Goal: Task Accomplishment & Management: Complete application form

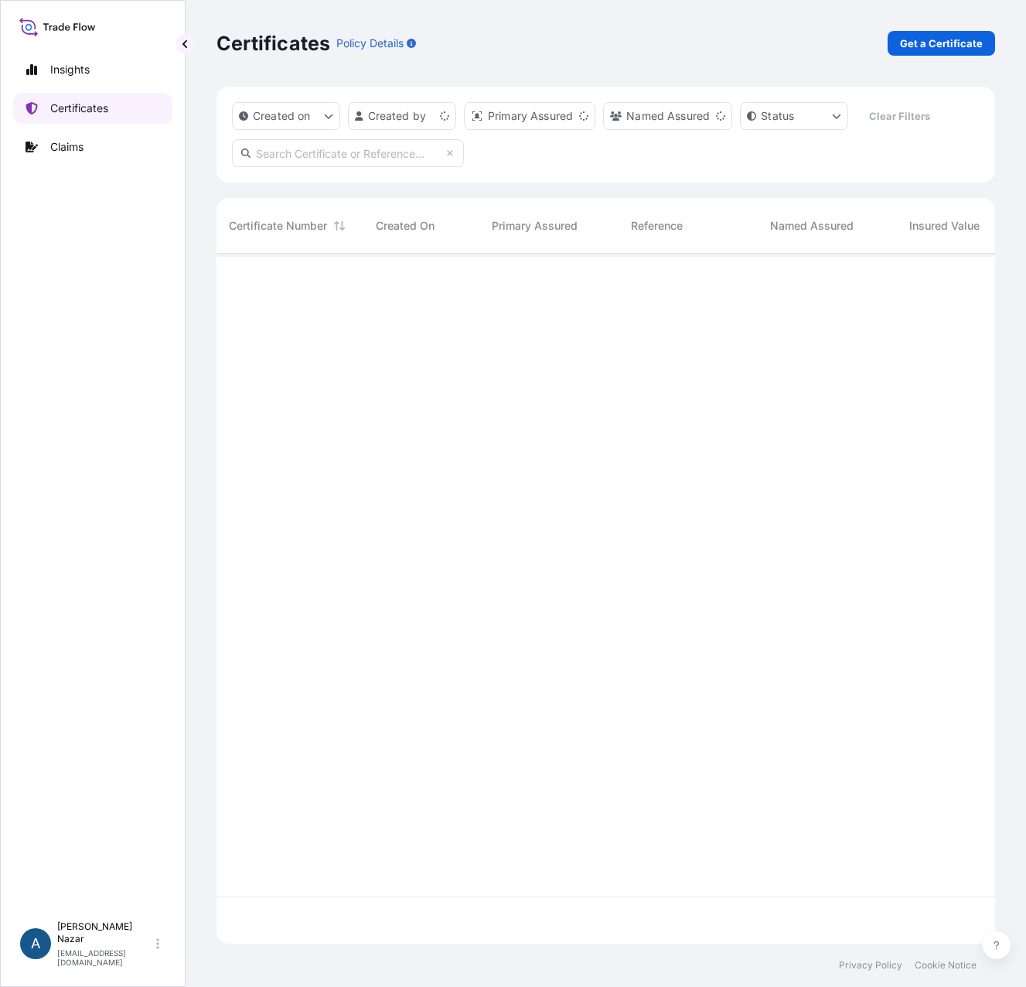
scroll to position [687, 767]
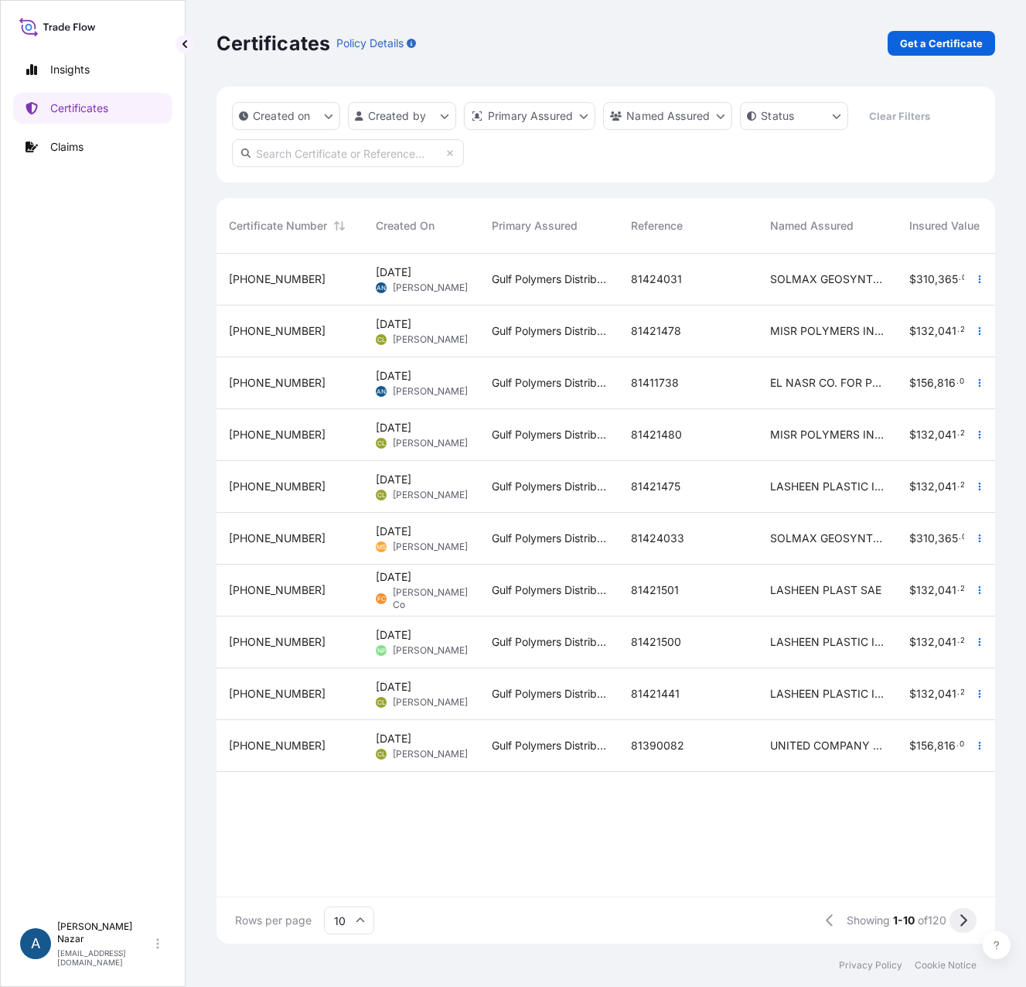
click at [963, 927] on button at bounding box center [962, 920] width 27 height 25
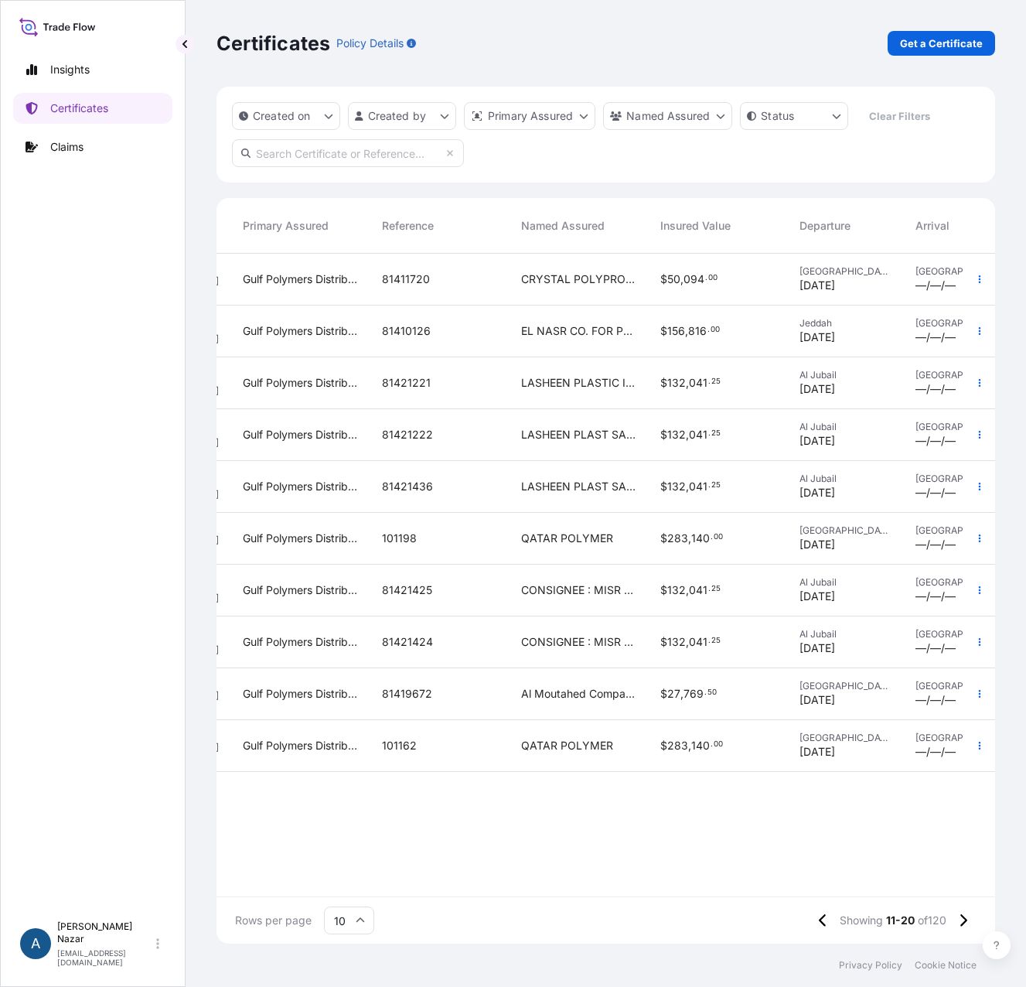
scroll to position [0, 271]
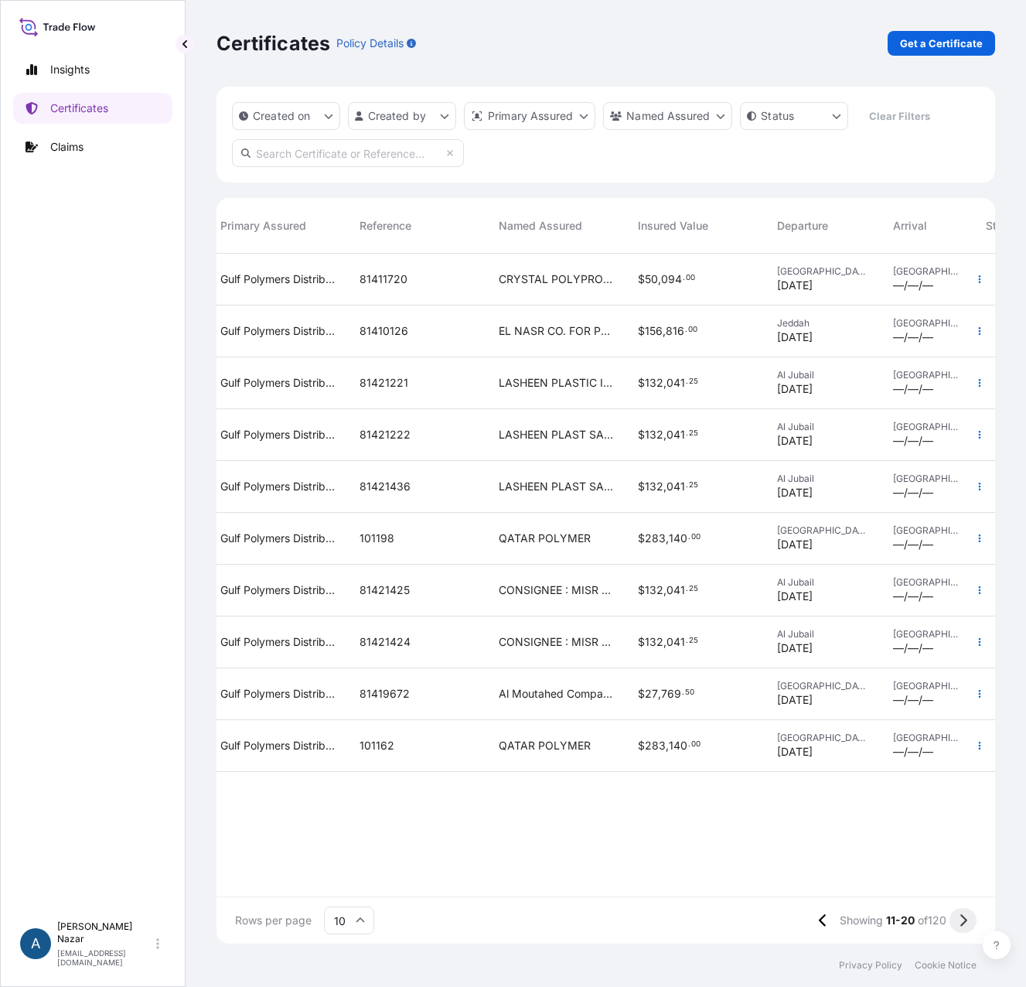
click at [963, 925] on icon at bounding box center [963, 920] width 9 height 14
click at [361, 922] on icon at bounding box center [360, 919] width 9 height 9
click at [352, 878] on div "50" at bounding box center [349, 877] width 38 height 29
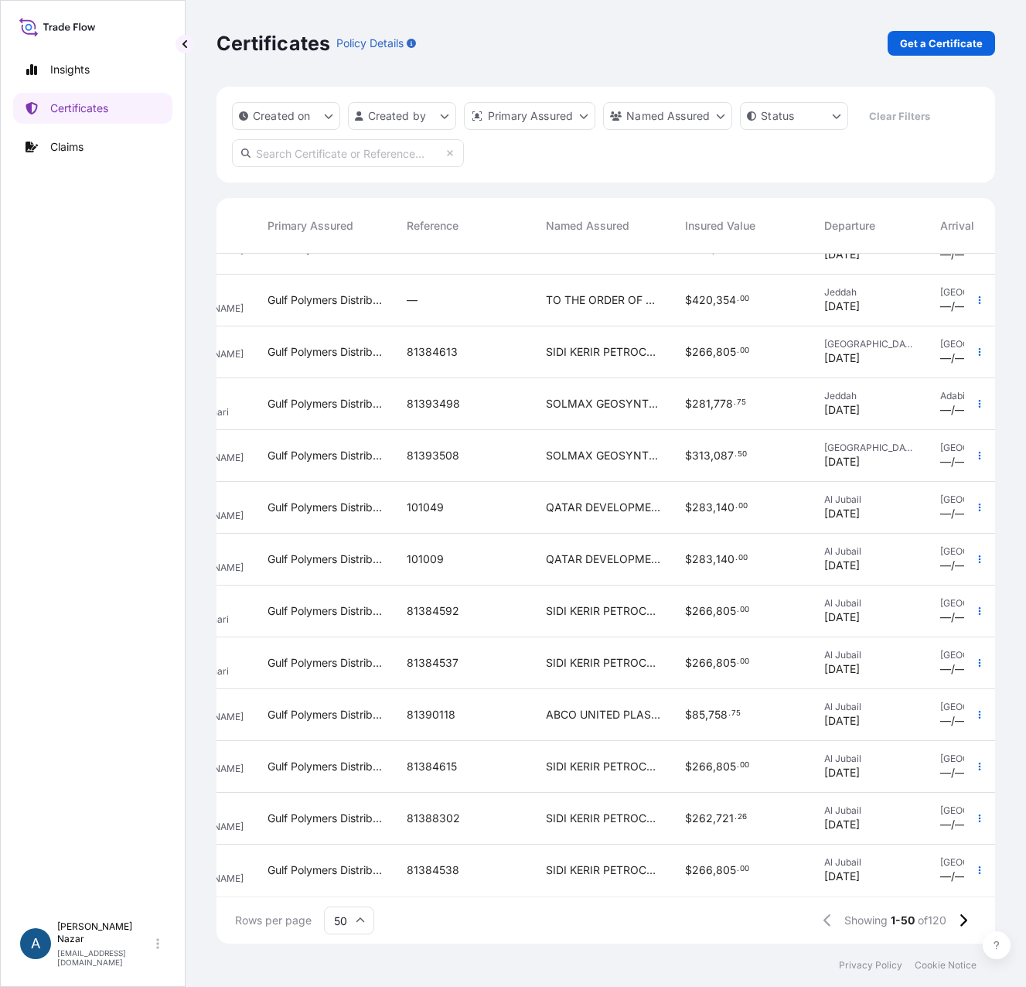
scroll to position [1959, 0]
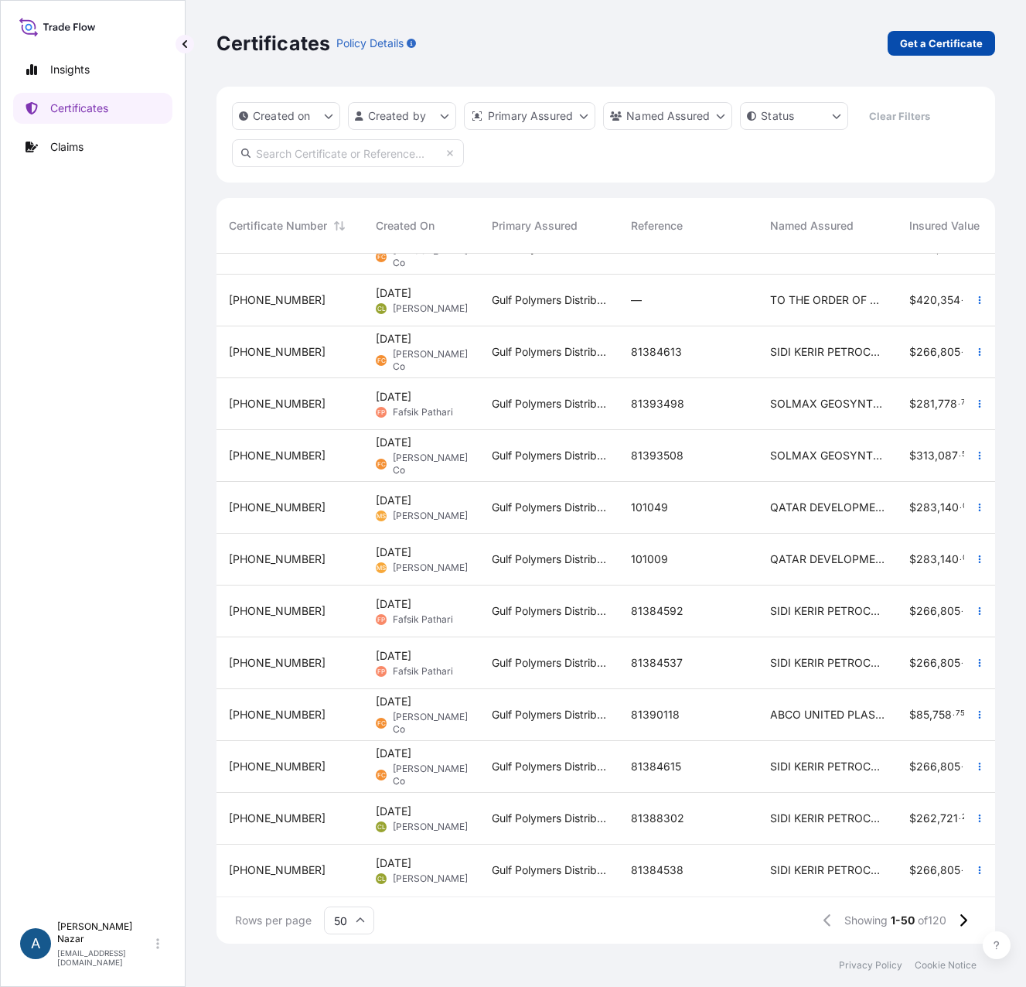
click at [934, 43] on p "Get a Certificate" at bounding box center [941, 43] width 83 height 15
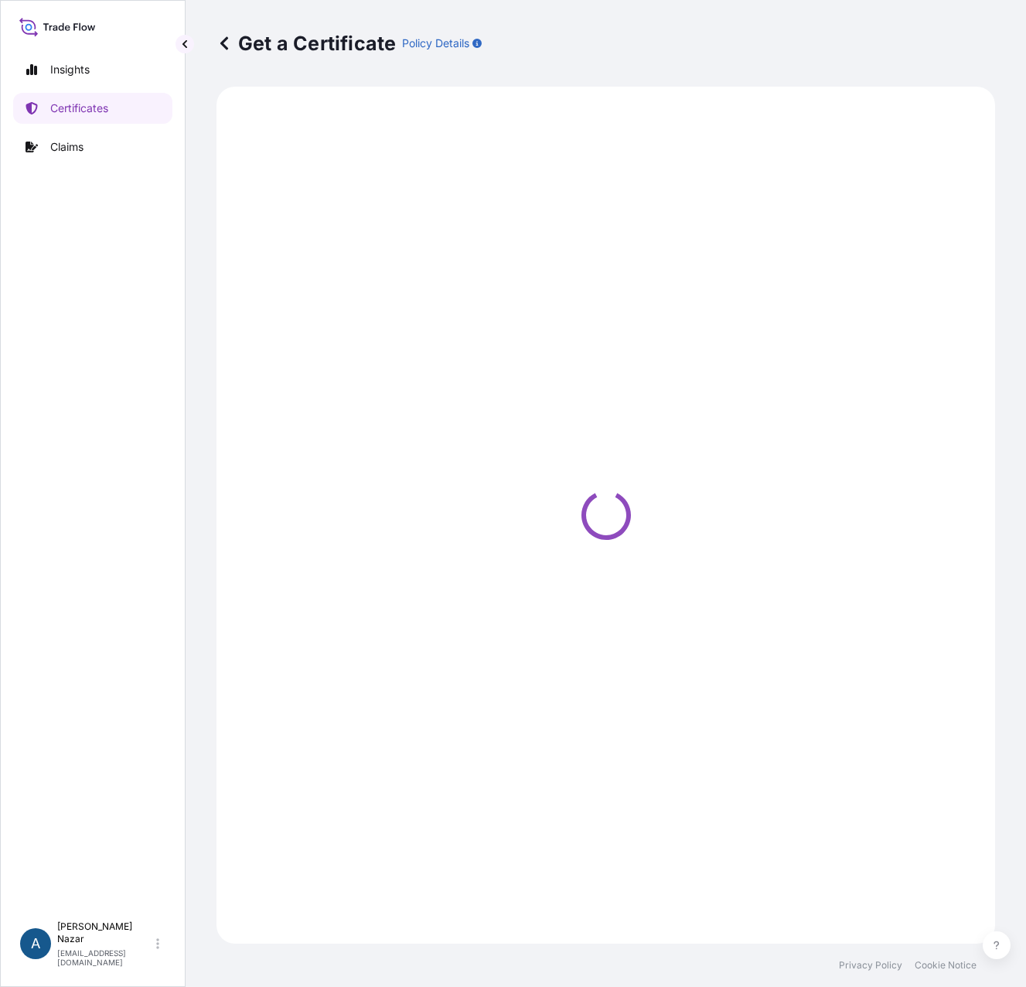
select select "Sea"
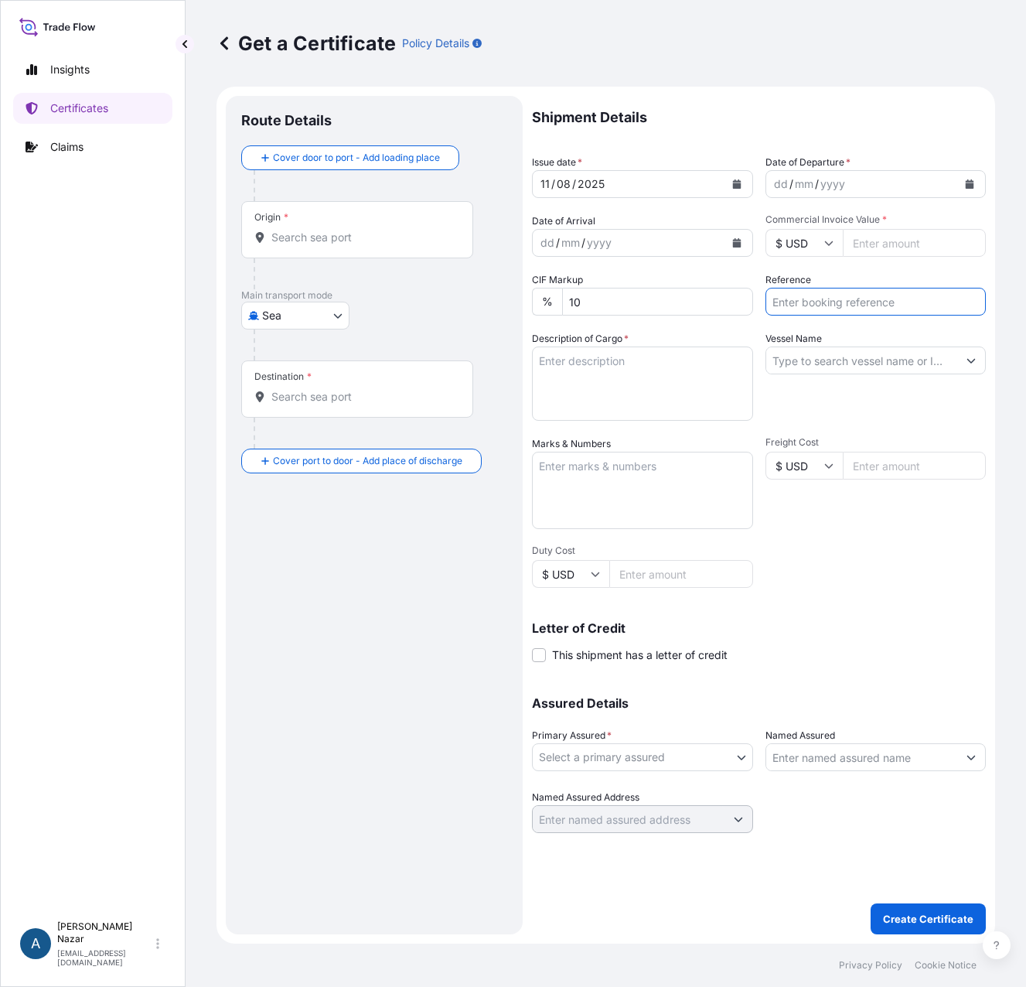
click at [847, 302] on input "Reference" at bounding box center [875, 302] width 221 height 28
paste input "81423066"
type input "81423066"
click at [739, 185] on icon "Calendar" at bounding box center [736, 183] width 9 height 9
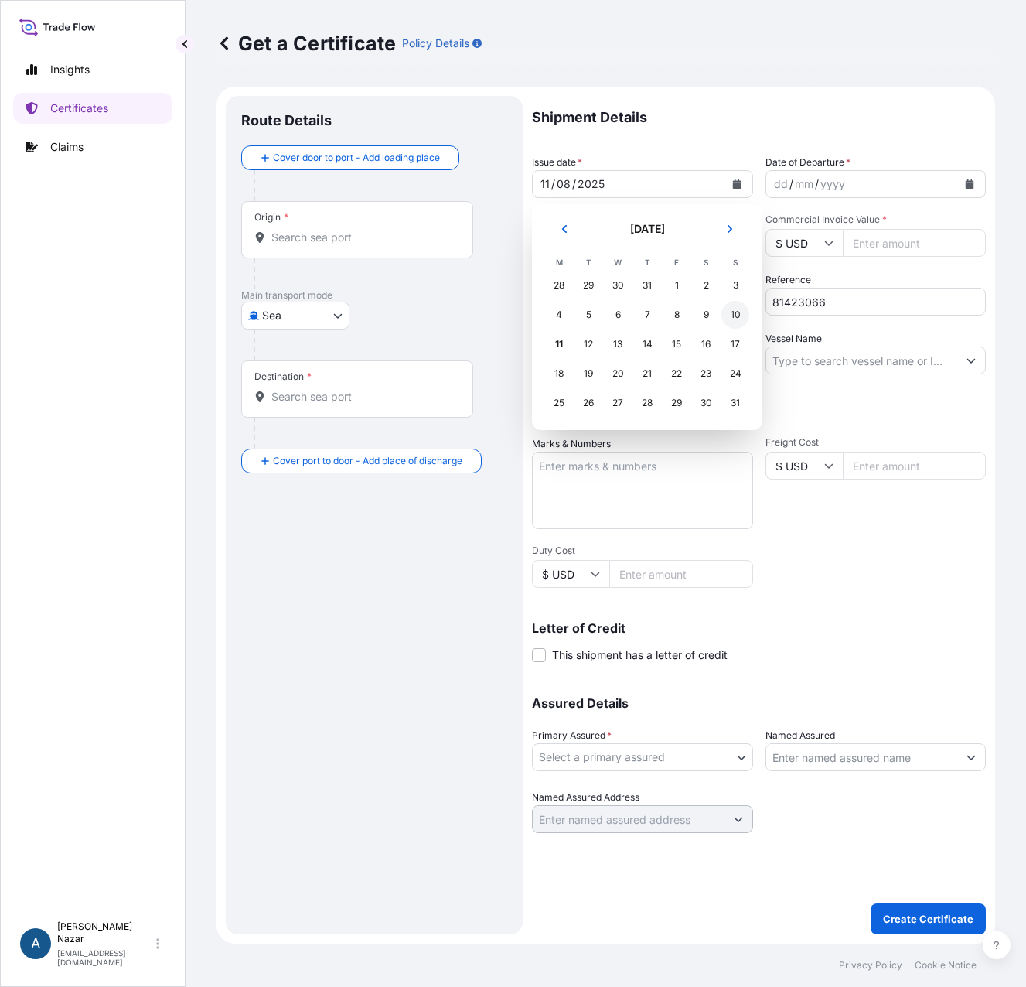
click at [734, 314] on div "10" at bounding box center [735, 315] width 28 height 28
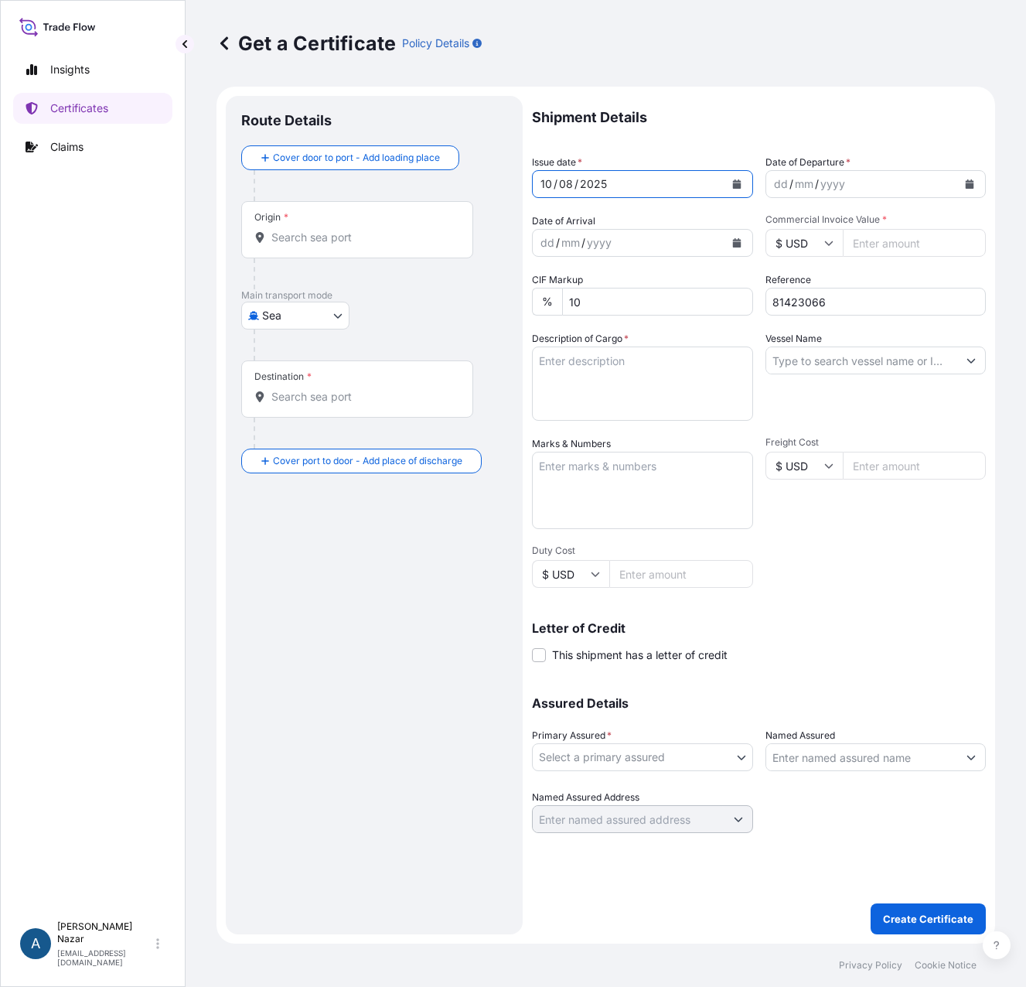
click at [466, 159] on form "Route Details Cover door to port - Add loading place Place of loading Road / [G…" at bounding box center [605, 515] width 779 height 857
click at [532, 189] on div "[DATE]" at bounding box center [642, 184] width 221 height 28
click at [970, 185] on icon "Calendar" at bounding box center [970, 183] width 9 height 9
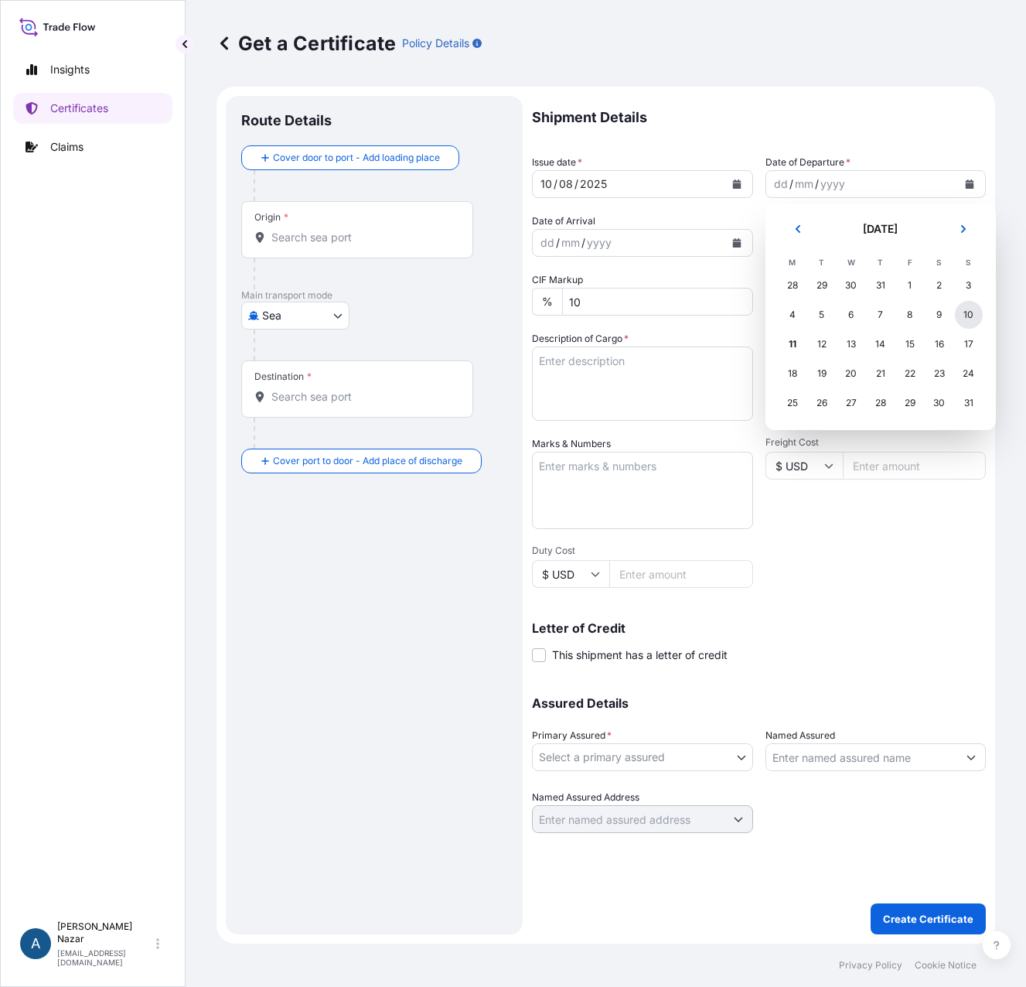
click at [968, 318] on div "10" at bounding box center [969, 315] width 28 height 28
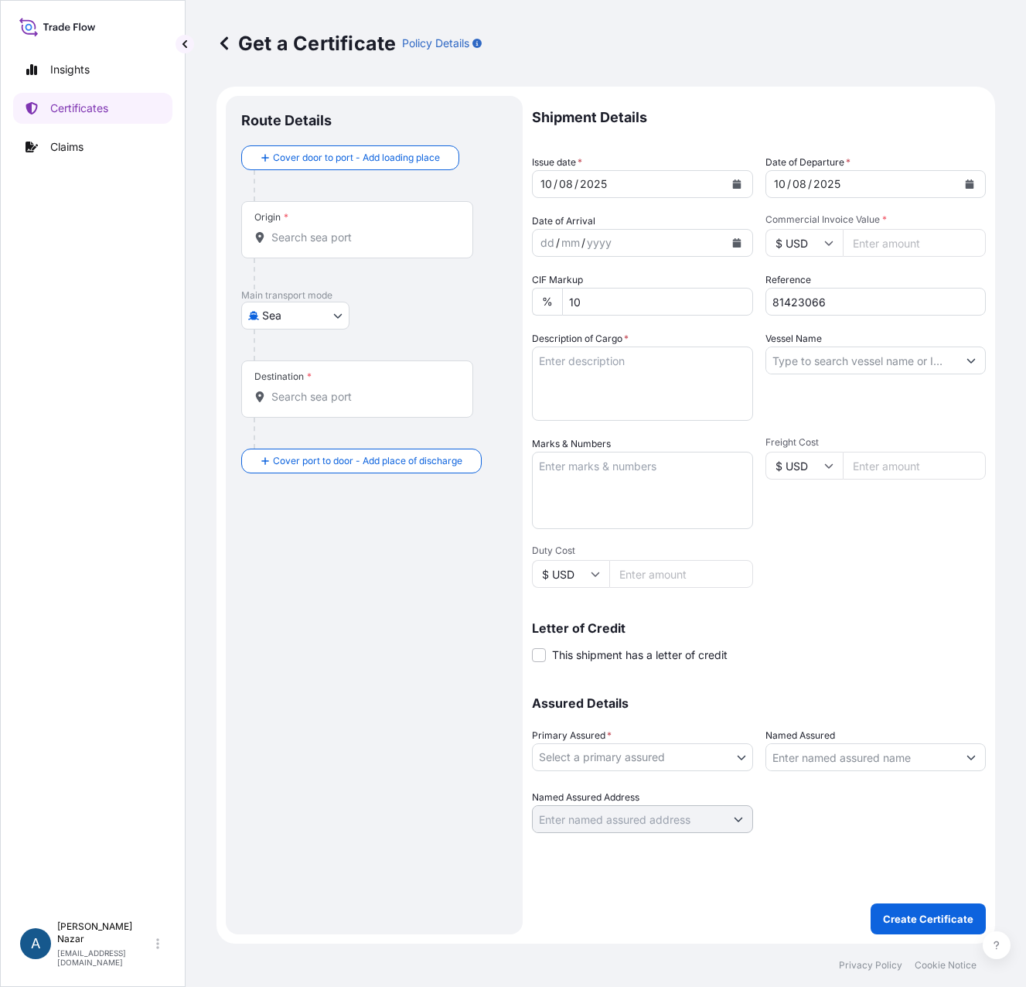
click at [864, 251] on input "Commercial Invoice Value *" at bounding box center [915, 243] width 144 height 28
paste input "68310.00"
type input "68310.00"
click at [638, 367] on textarea "Description of Cargo *" at bounding box center [642, 383] width 221 height 74
paste textarea "3 x 40' CONTAINERS CONTAINING:"
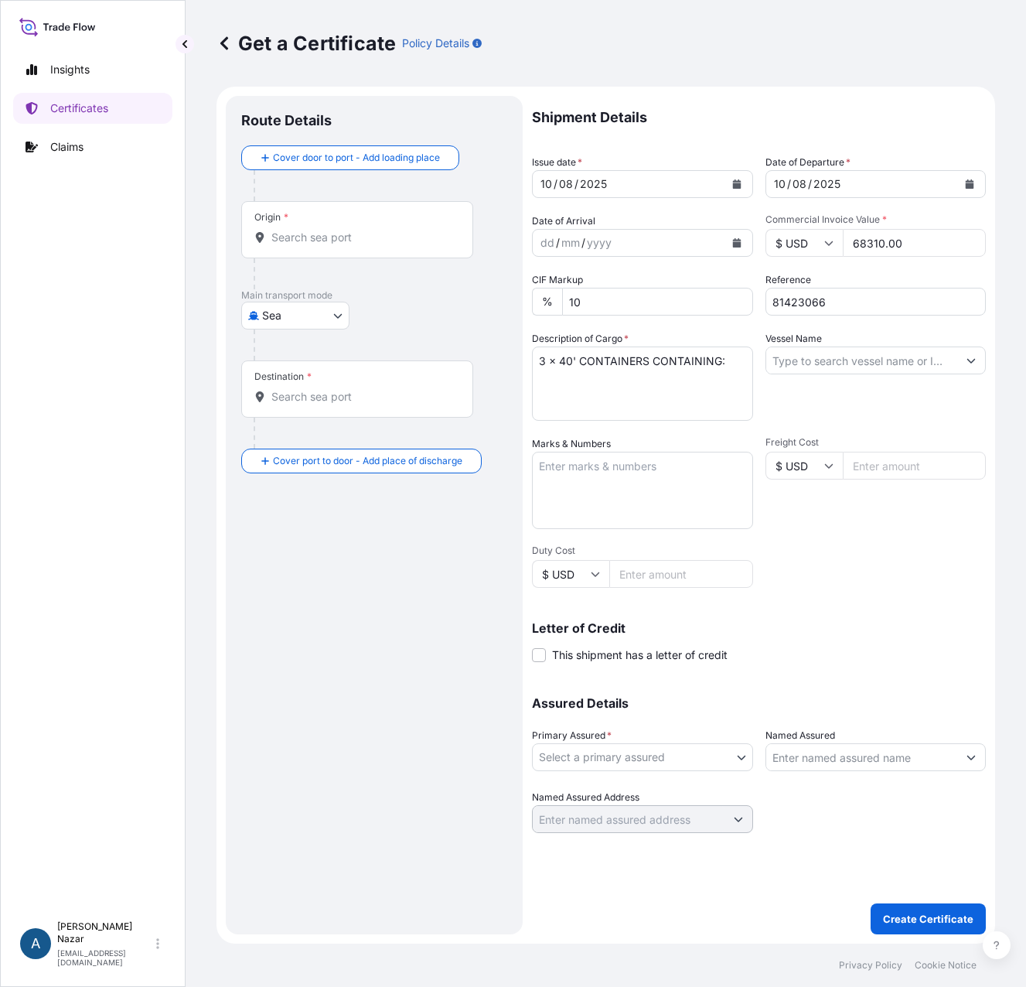
click at [661, 359] on textarea "3 x 40' CONTAINERS CONTAINING:" at bounding box center [642, 383] width 221 height 74
paste textarea "MARLEX POLYPROPYLENE RESIN HGX-030 SP"
click at [554, 411] on textarea "MARLEX POLYPROPYLENE RESIN HGX-030 SP 3 x 40' CONTAINERS CONTAINING:" at bounding box center [642, 383] width 221 height 74
paste textarea "2970 BAGS 54 PALLETS 55 BAGS ON EACH PALLET - 25 KGS NET EACH BAG COUNTRY OF OR…"
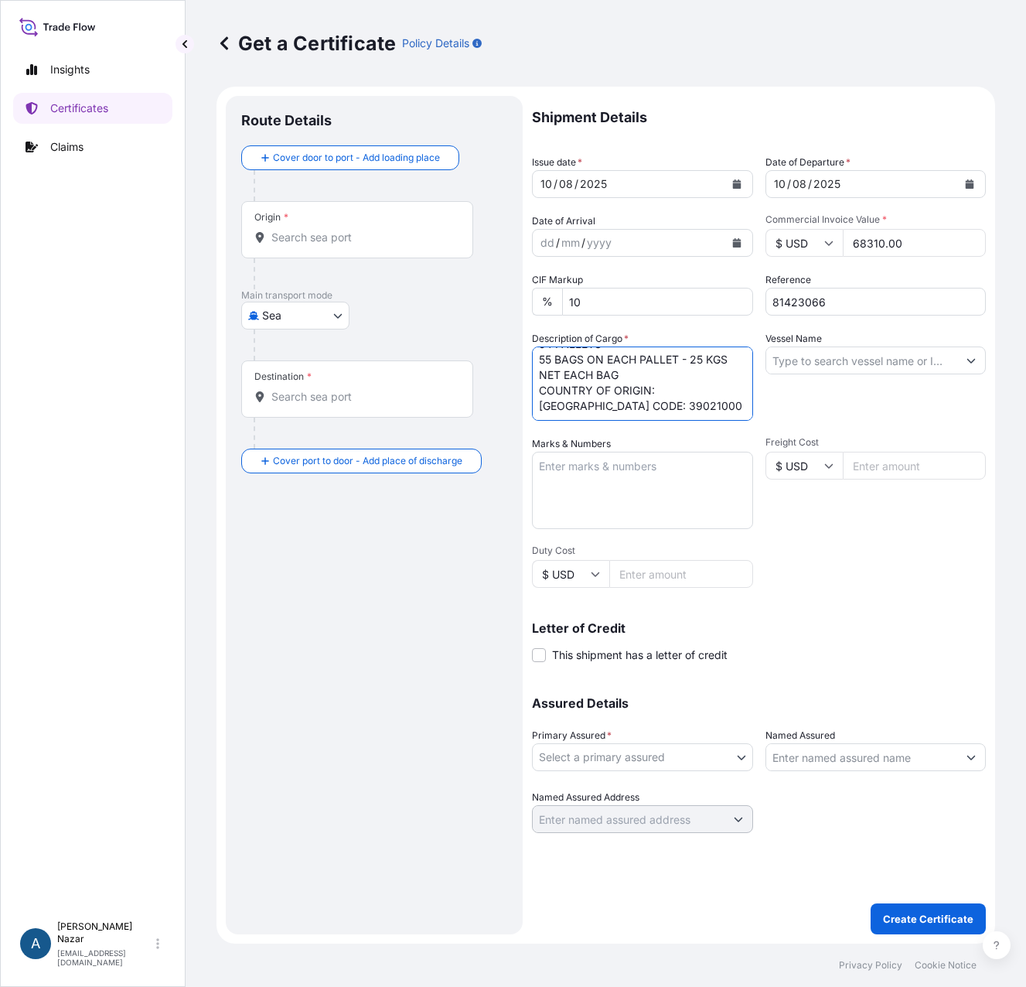
type textarea "MARLEX POLYPROPYLENE RESIN HGX-030 SP 3 x 40' CONTAINERS CONTAINING: 2970 BAGS …"
click at [817, 360] on input "Vessel Name" at bounding box center [862, 360] width 192 height 28
paste input "CELSIUS EMMEN 009S"
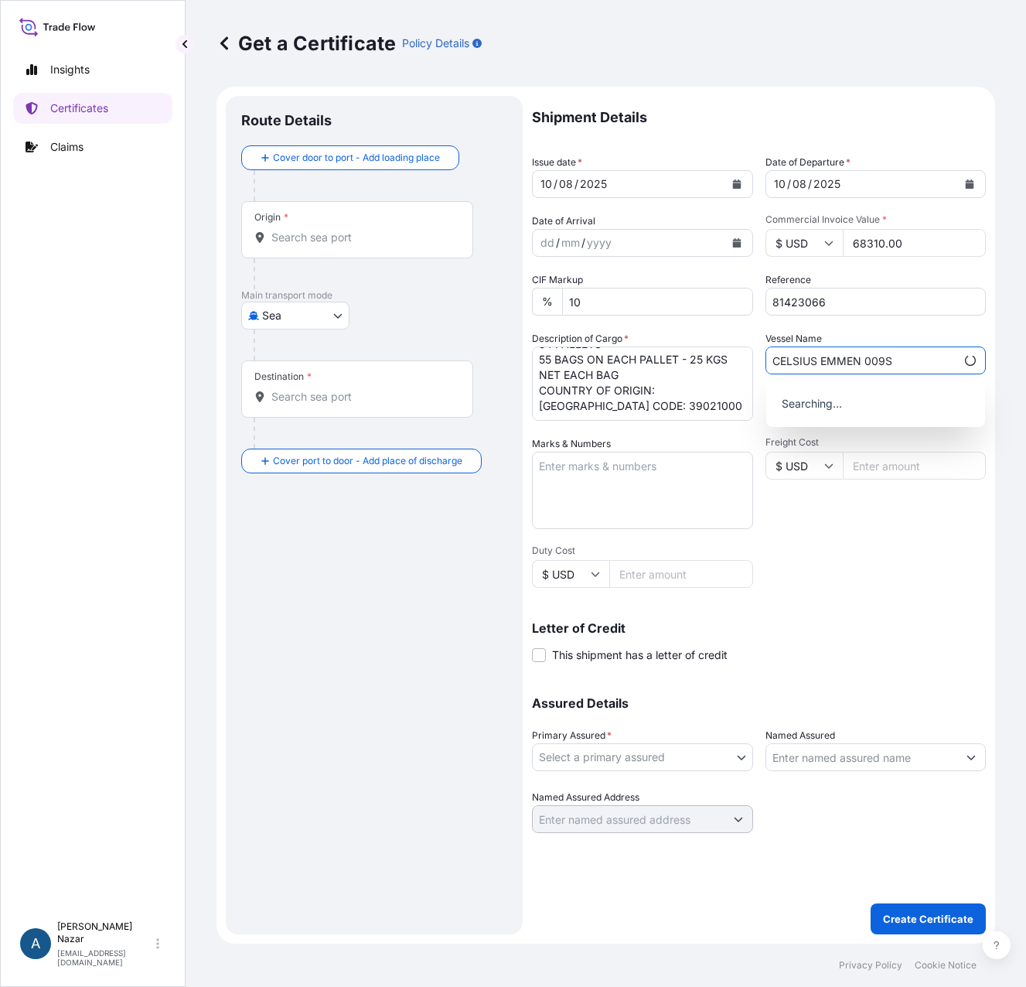
type input "CELSIUS EMMEN 009S"
click at [665, 489] on textarea "Marks & Numbers" at bounding box center [642, 490] width 221 height 77
click at [300, 223] on div "Origin *" at bounding box center [357, 229] width 232 height 57
click at [300, 230] on input "Origin *" at bounding box center [362, 237] width 182 height 15
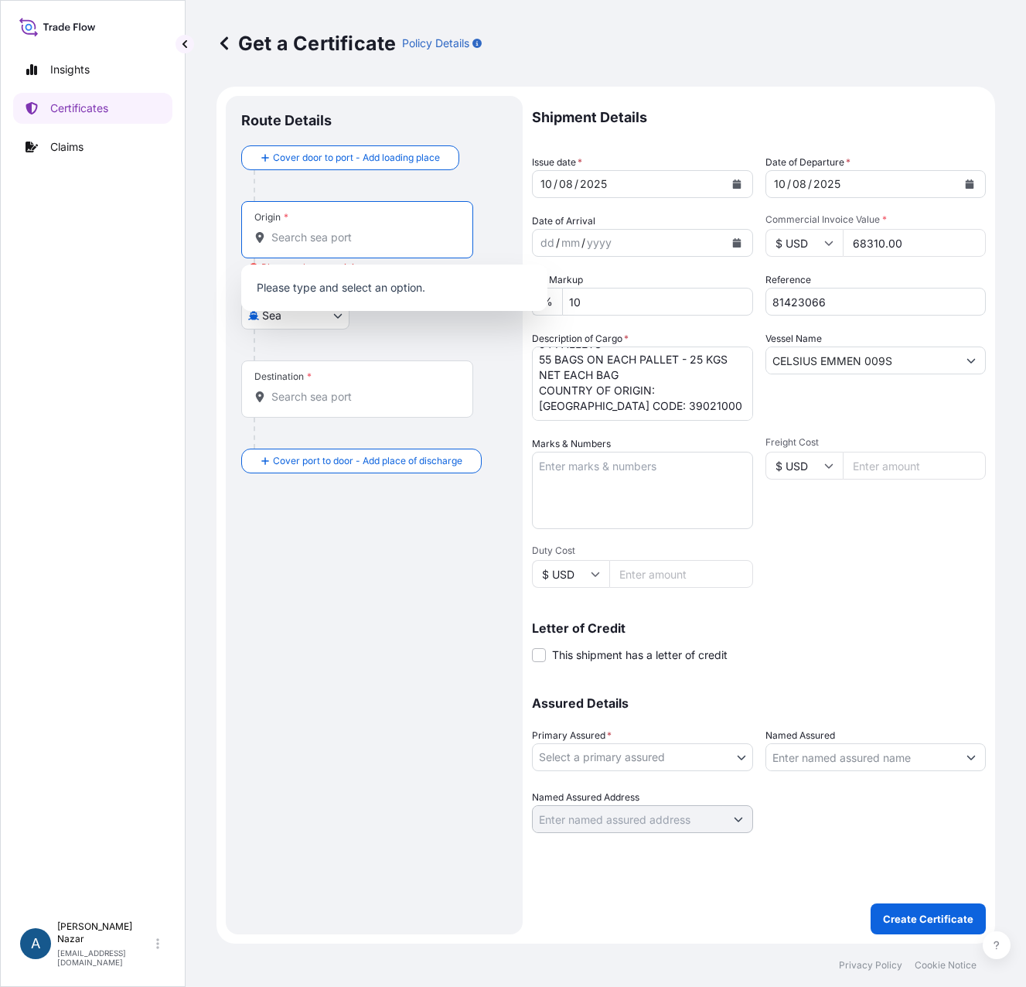
click at [318, 235] on input "Origin * Please select an origin" at bounding box center [362, 237] width 182 height 15
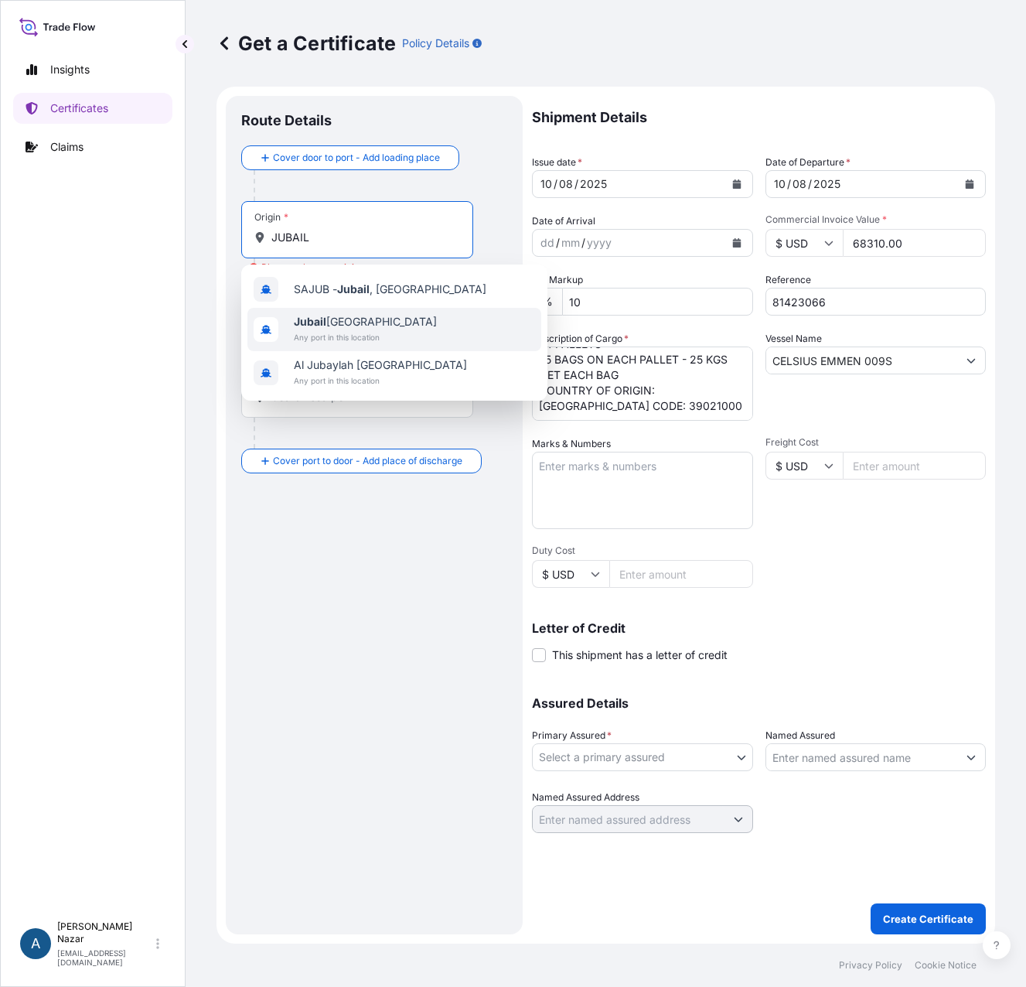
click at [324, 320] on b "Jubail" at bounding box center [310, 321] width 32 height 13
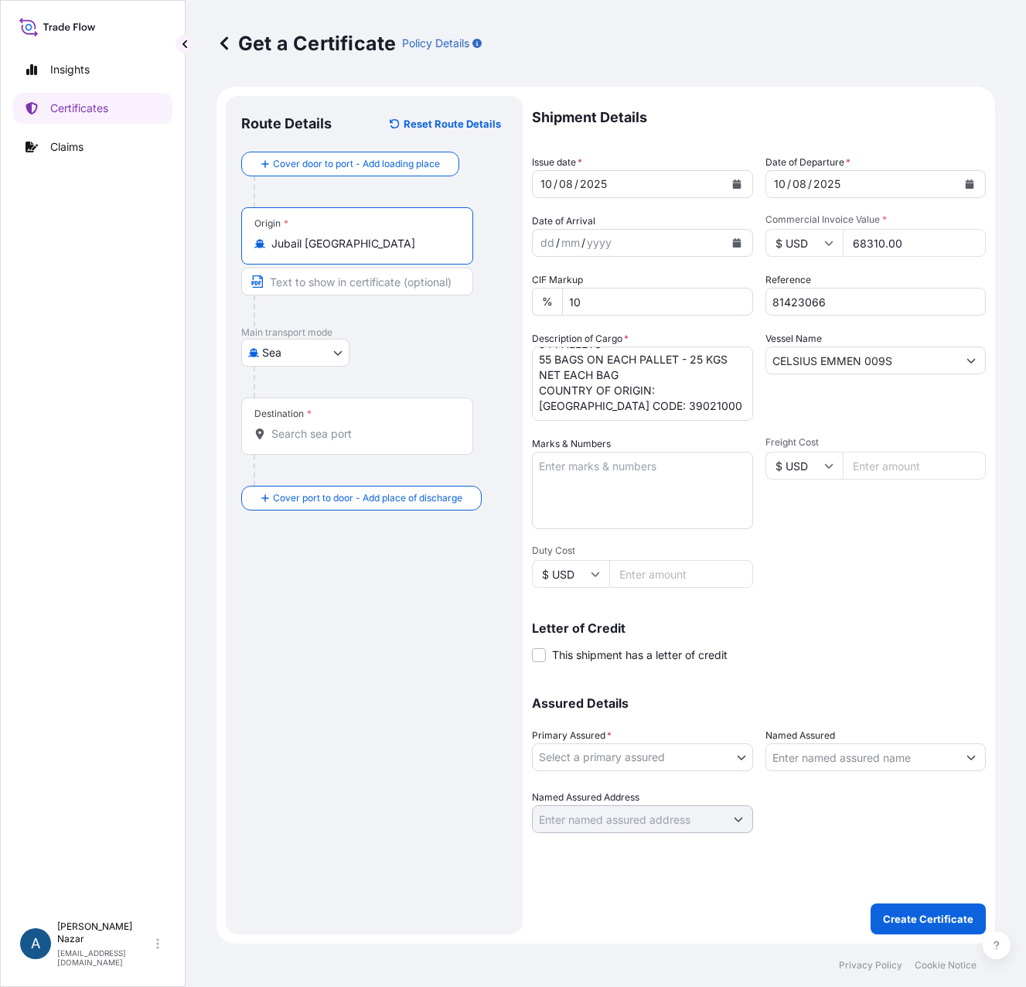
type input "Jubail [GEOGRAPHIC_DATA]"
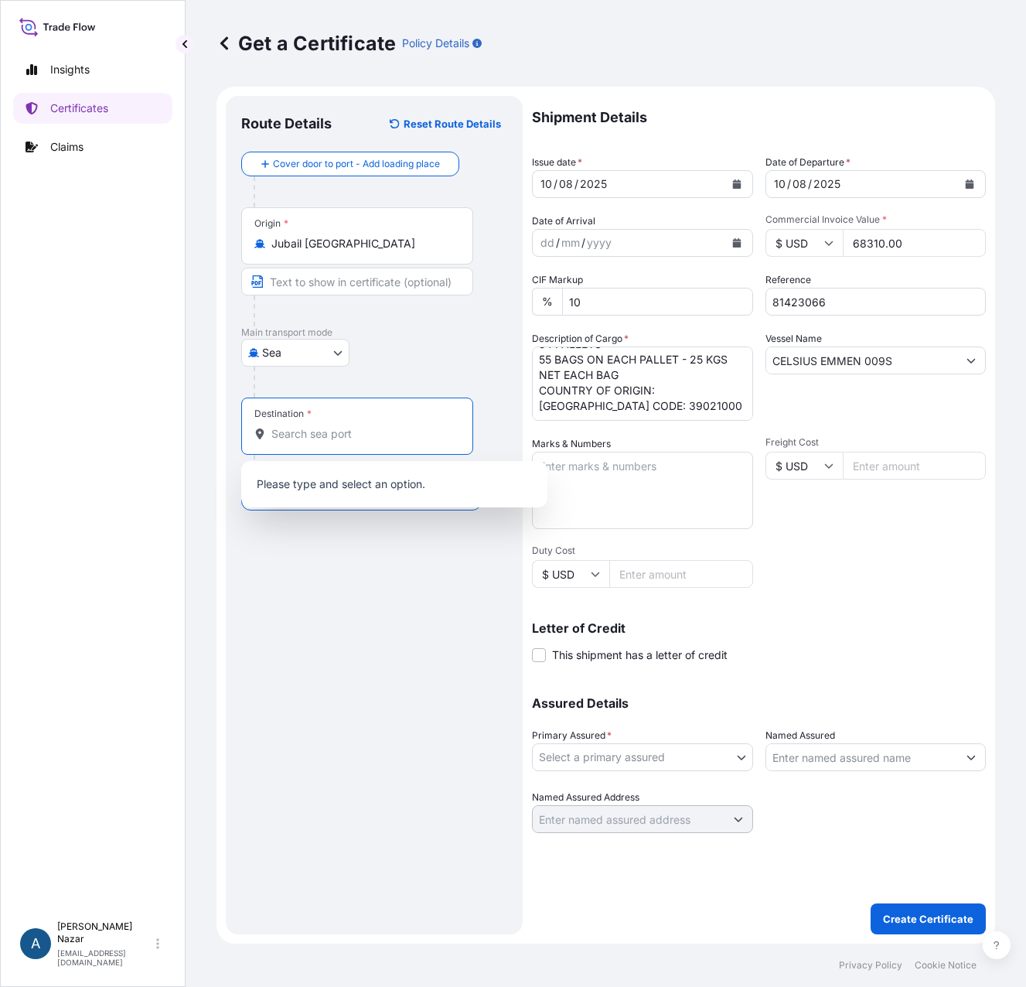
click at [298, 437] on input "Destination *" at bounding box center [362, 433] width 182 height 15
paste input "[GEOGRAPHIC_DATA]"
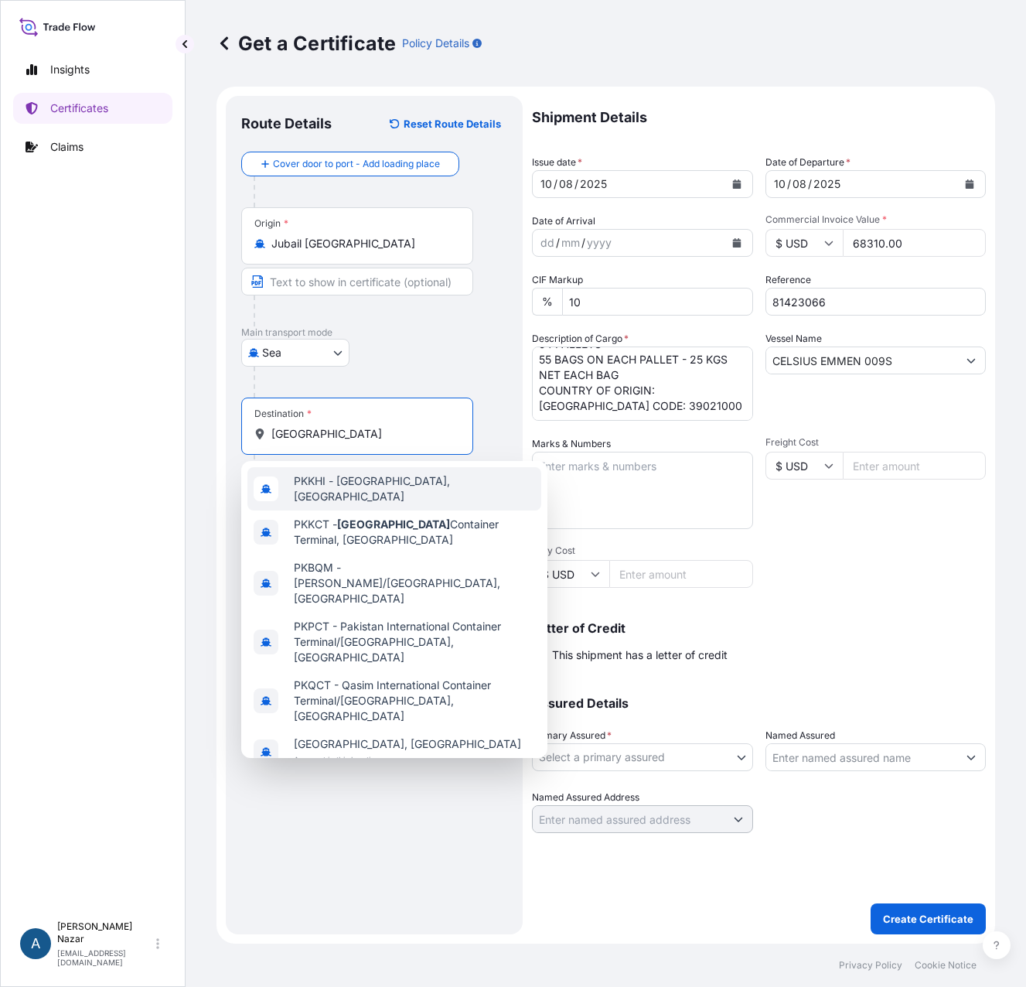
click at [363, 493] on span "PKKHI - [GEOGRAPHIC_DATA], [GEOGRAPHIC_DATA]" at bounding box center [414, 488] width 241 height 31
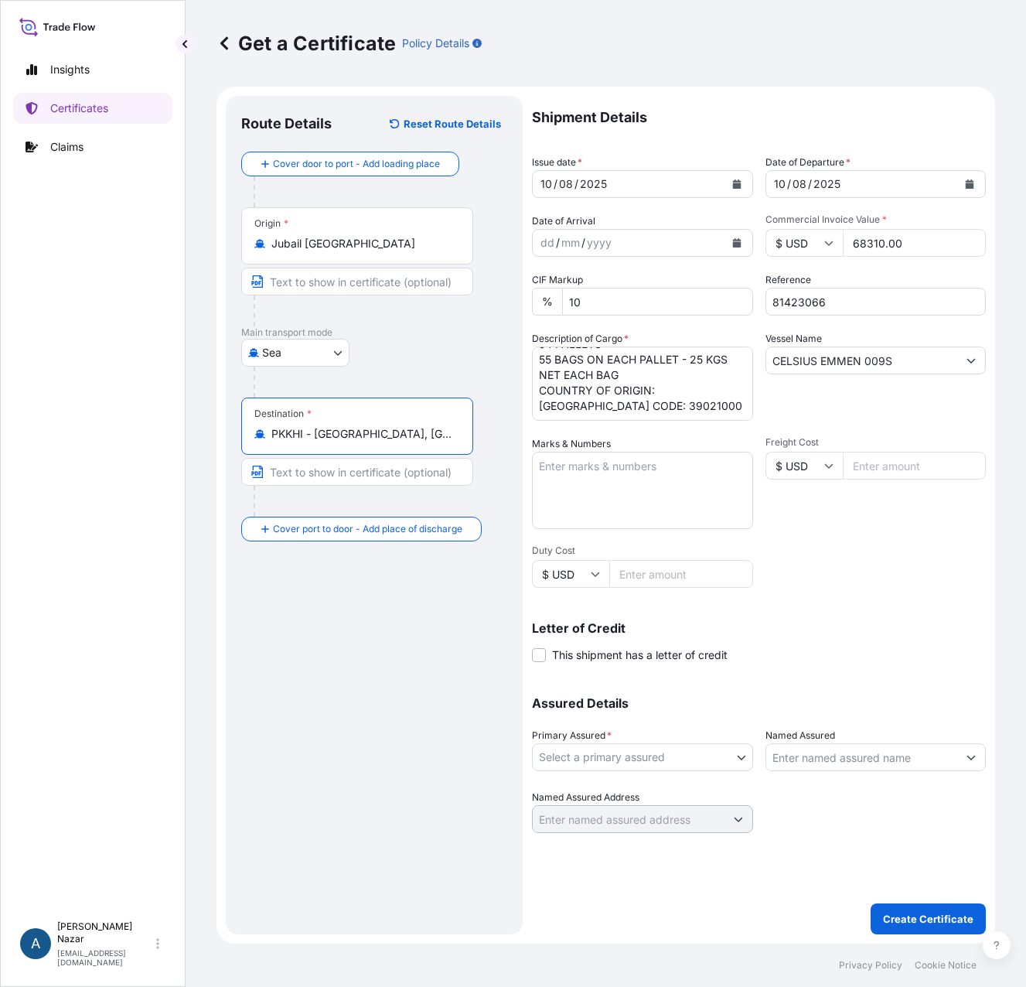
type input "PKKHI - [GEOGRAPHIC_DATA], [GEOGRAPHIC_DATA]"
click at [612, 473] on textarea "Marks & Numbers" at bounding box center [642, 490] width 221 height 77
paste textarea "MADINA POLY PACKAGES [STREET_ADDRESS]"
type textarea "MADINA POLY PACKAGES [STREET_ADDRESS]"
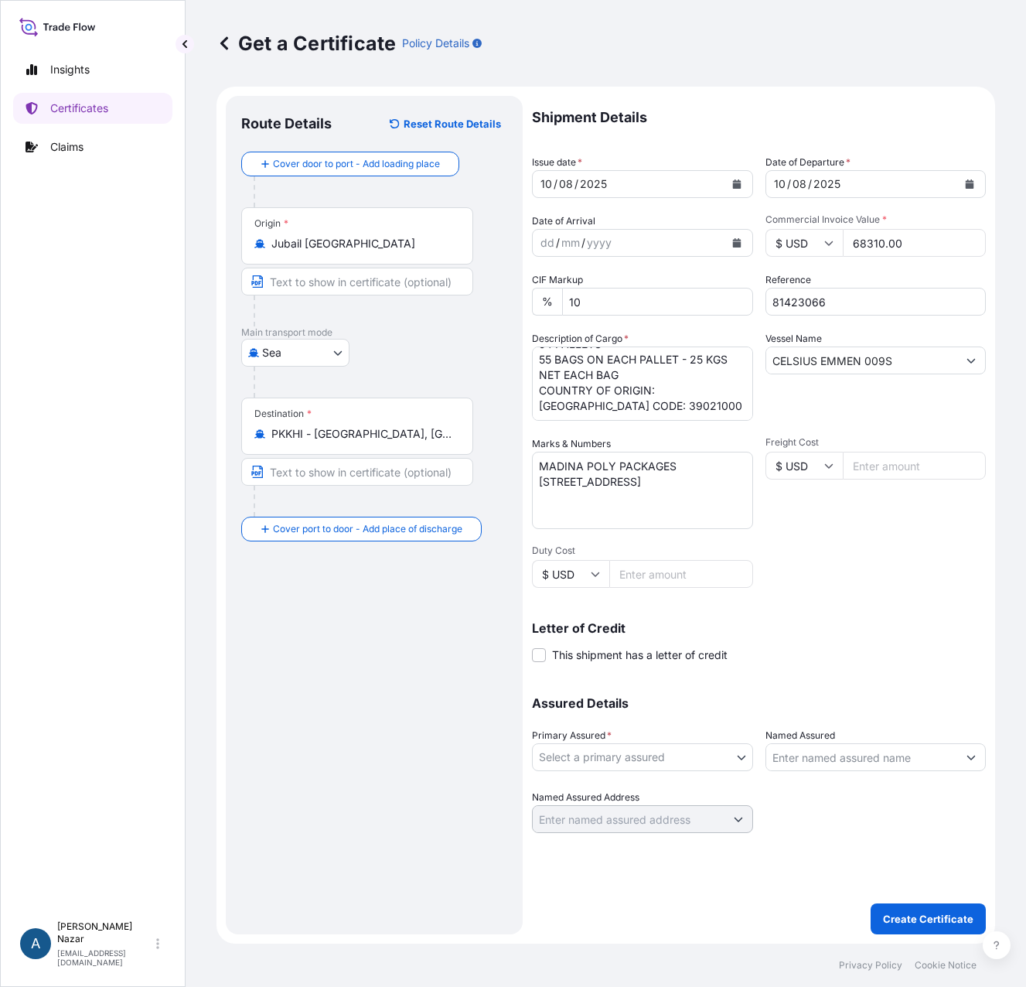
click at [666, 762] on body "Insights Certificates Claims A [PERSON_NAME] [PERSON_NAME][EMAIL_ADDRESS][DOMAI…" at bounding box center [513, 493] width 1026 height 987
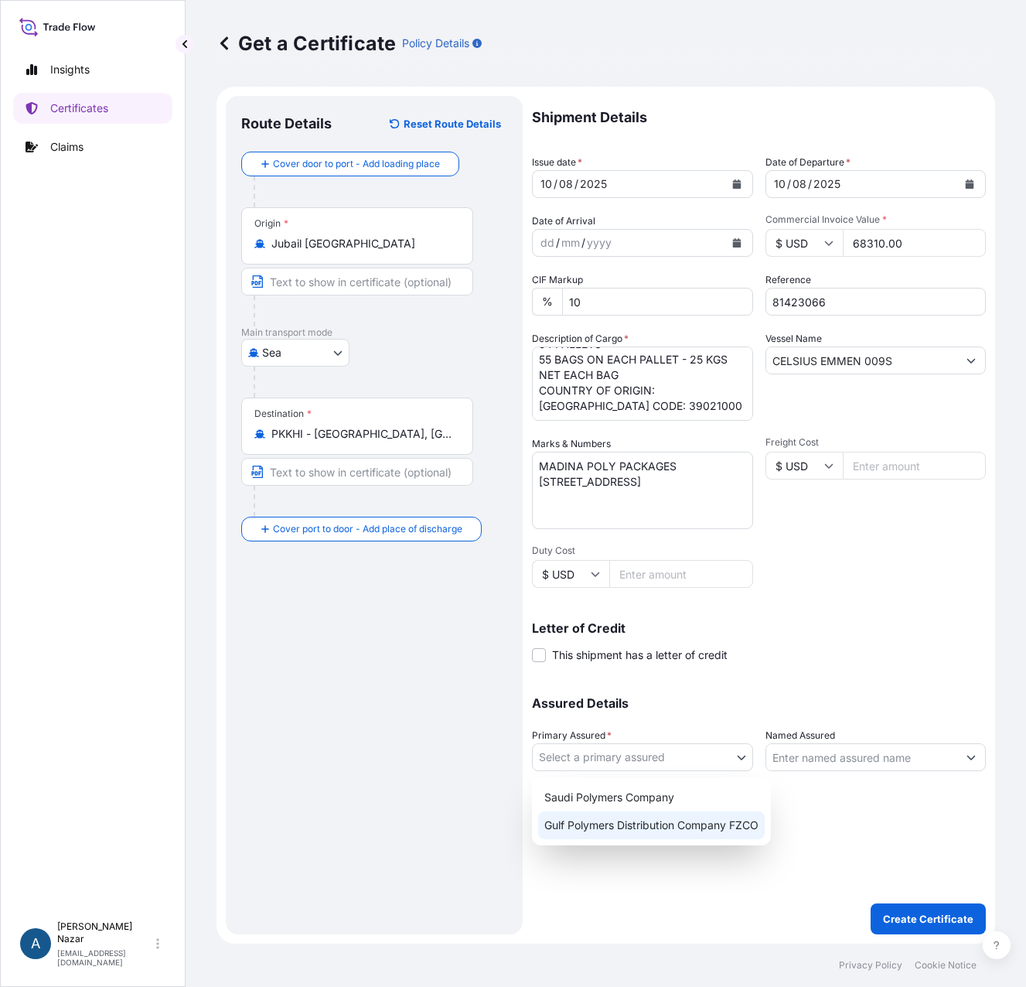
click at [649, 823] on div "Gulf Polymers Distribution Company FZCO" at bounding box center [651, 825] width 227 height 28
select select "31643"
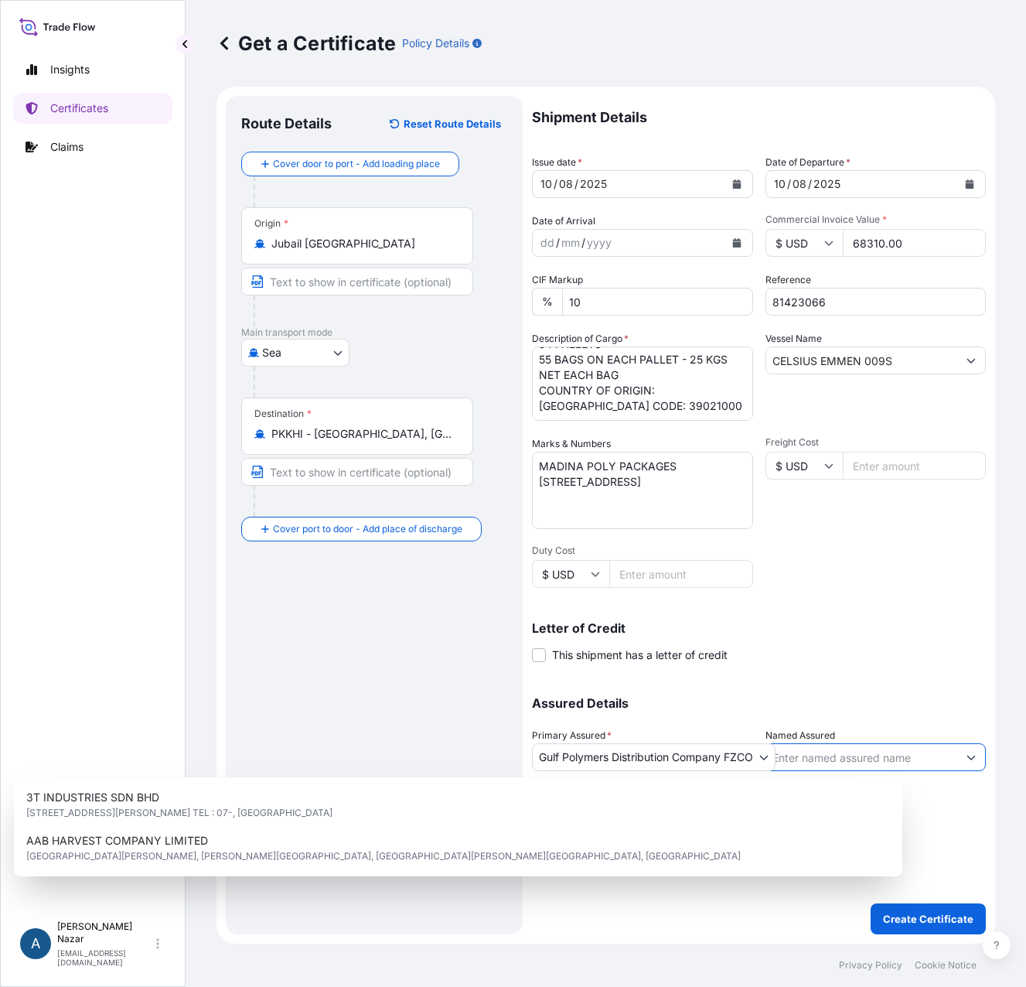
click at [799, 758] on input "Named Assured" at bounding box center [862, 757] width 192 height 28
paste input "MADINA POLY PACKAGES"
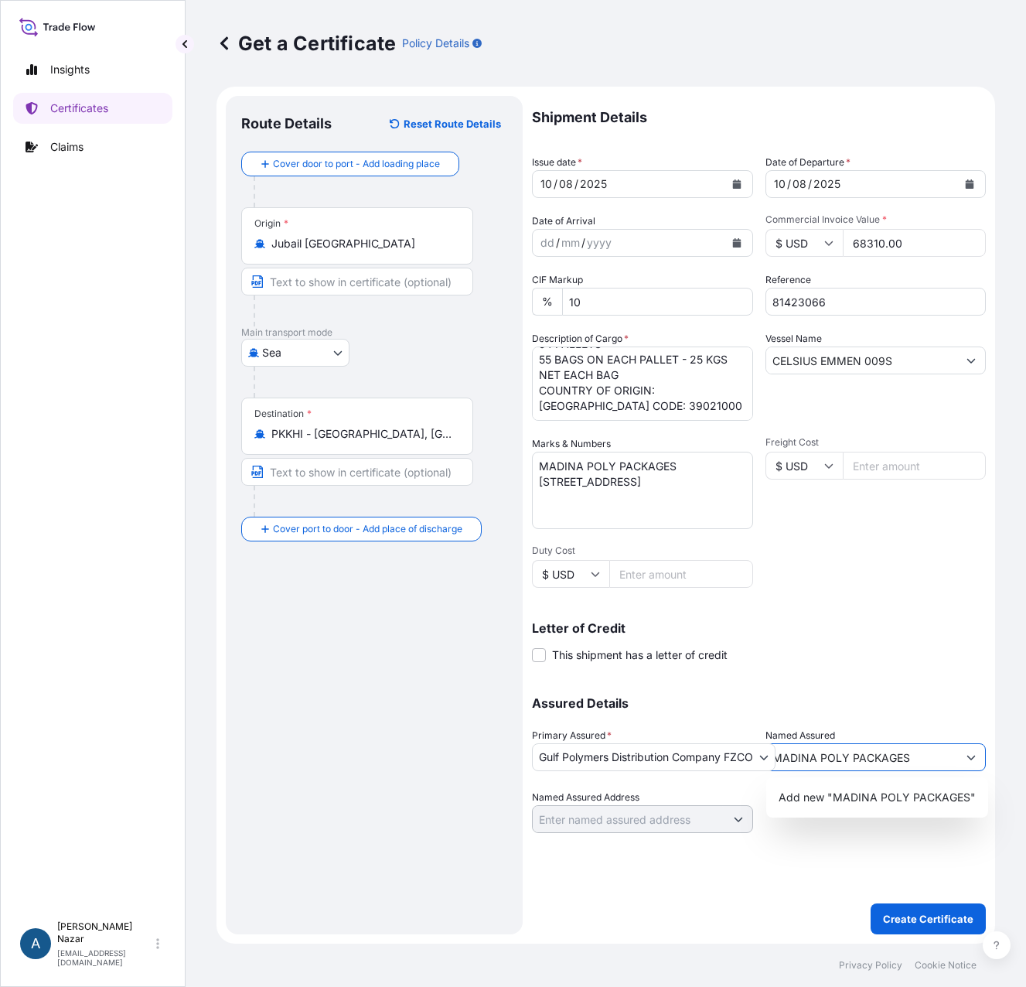
type input "MADINA POLY PACKAGES"
click at [874, 683] on div "Assured Details Primary Assured * Gulf Polymers Distribution Company FZCO Saudi…" at bounding box center [759, 755] width 454 height 155
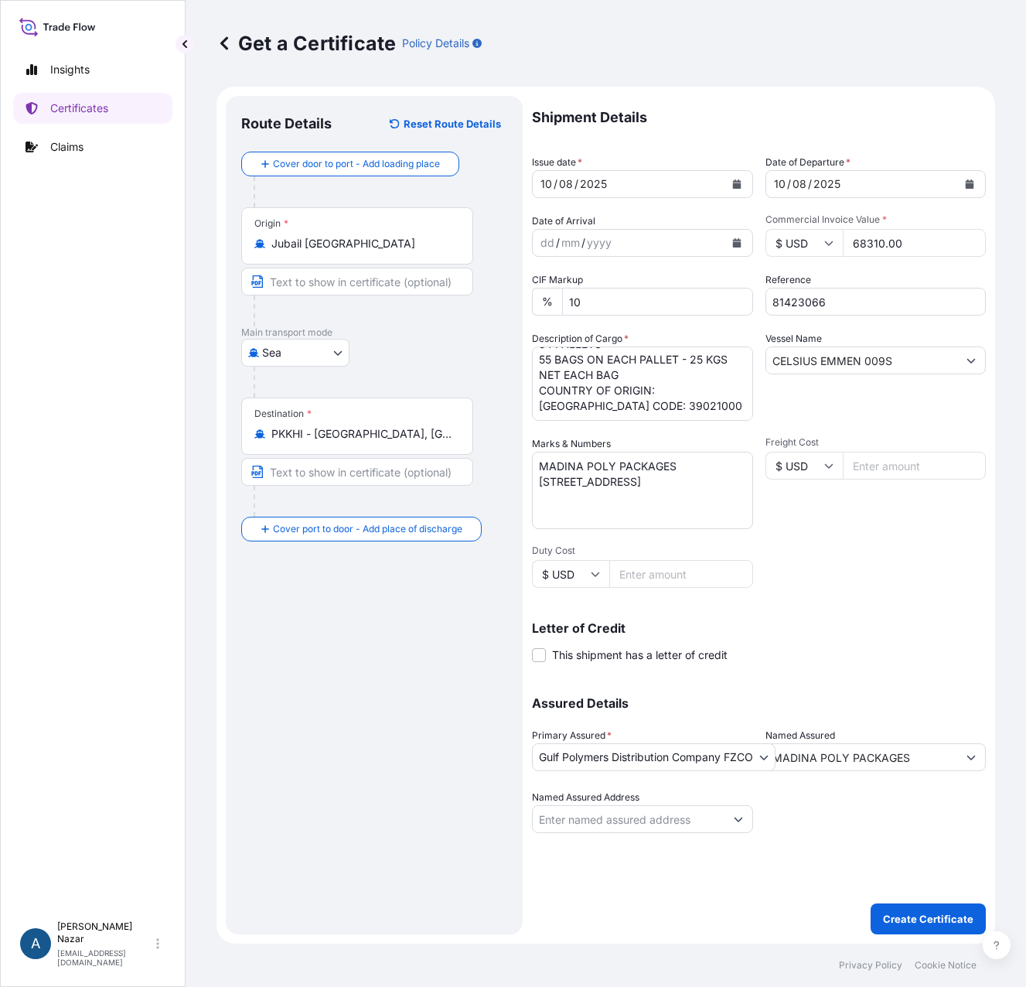
click at [906, 751] on input "MADINA POLY PACKAGES" at bounding box center [862, 757] width 192 height 28
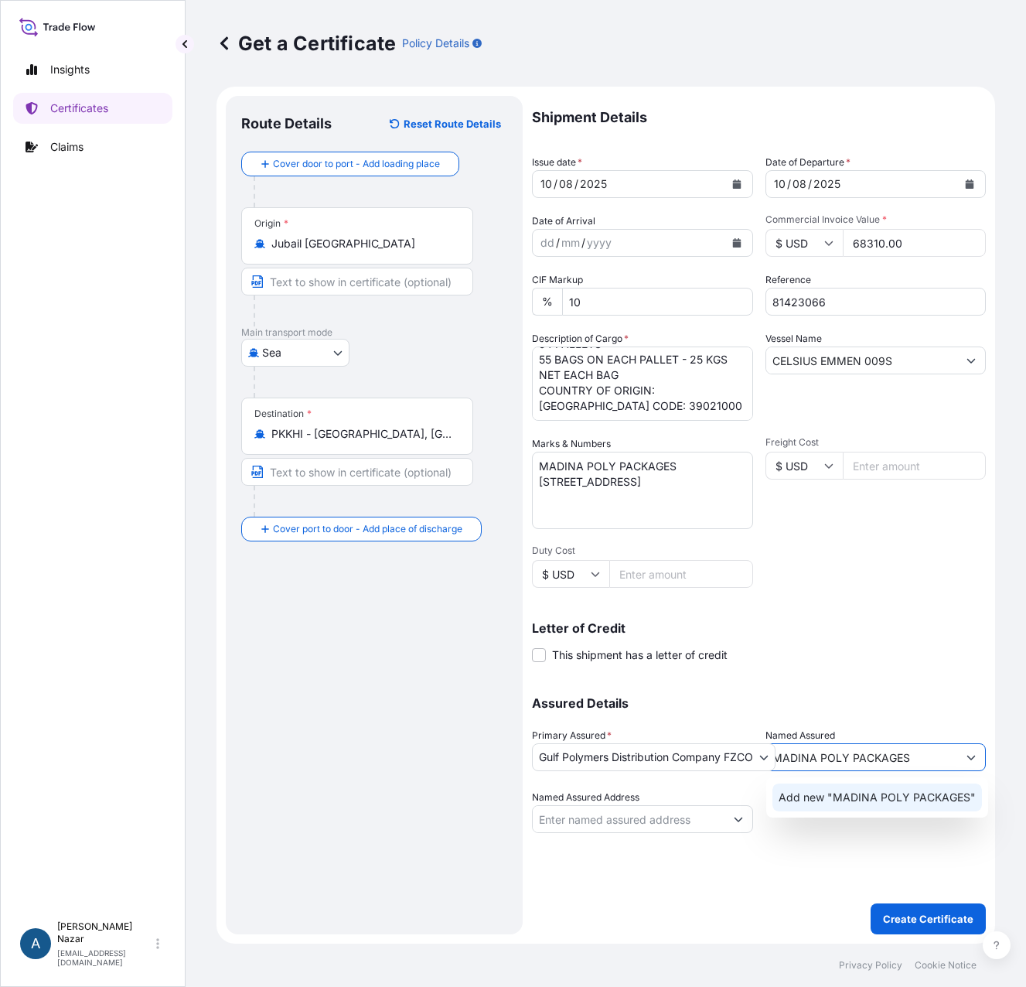
click at [902, 799] on span "Add new "MADINA POLY PACKAGES"" at bounding box center [877, 796] width 197 height 15
click at [860, 675] on div "Shipment Details Issue date * [DATE] Date of Departure * [DATE] Date of Arrival…" at bounding box center [759, 464] width 454 height 737
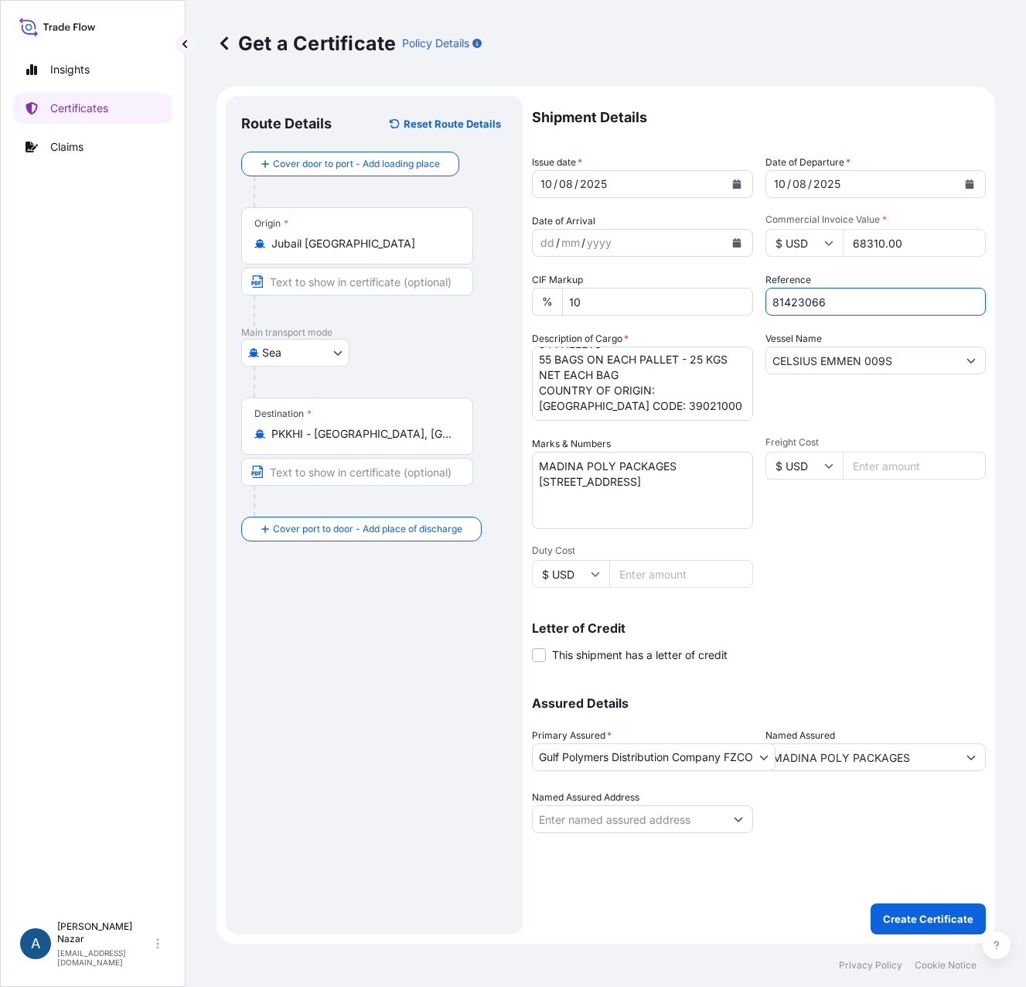
drag, startPoint x: 838, startPoint y: 299, endPoint x: 631, endPoint y: 295, distance: 207.3
click at [631, 295] on div "Shipment Details Issue date * [DATE] Date of Departure * [DATE] Date of Arrival…" at bounding box center [759, 464] width 454 height 737
click at [943, 917] on p "Create Certificate" at bounding box center [928, 918] width 90 height 15
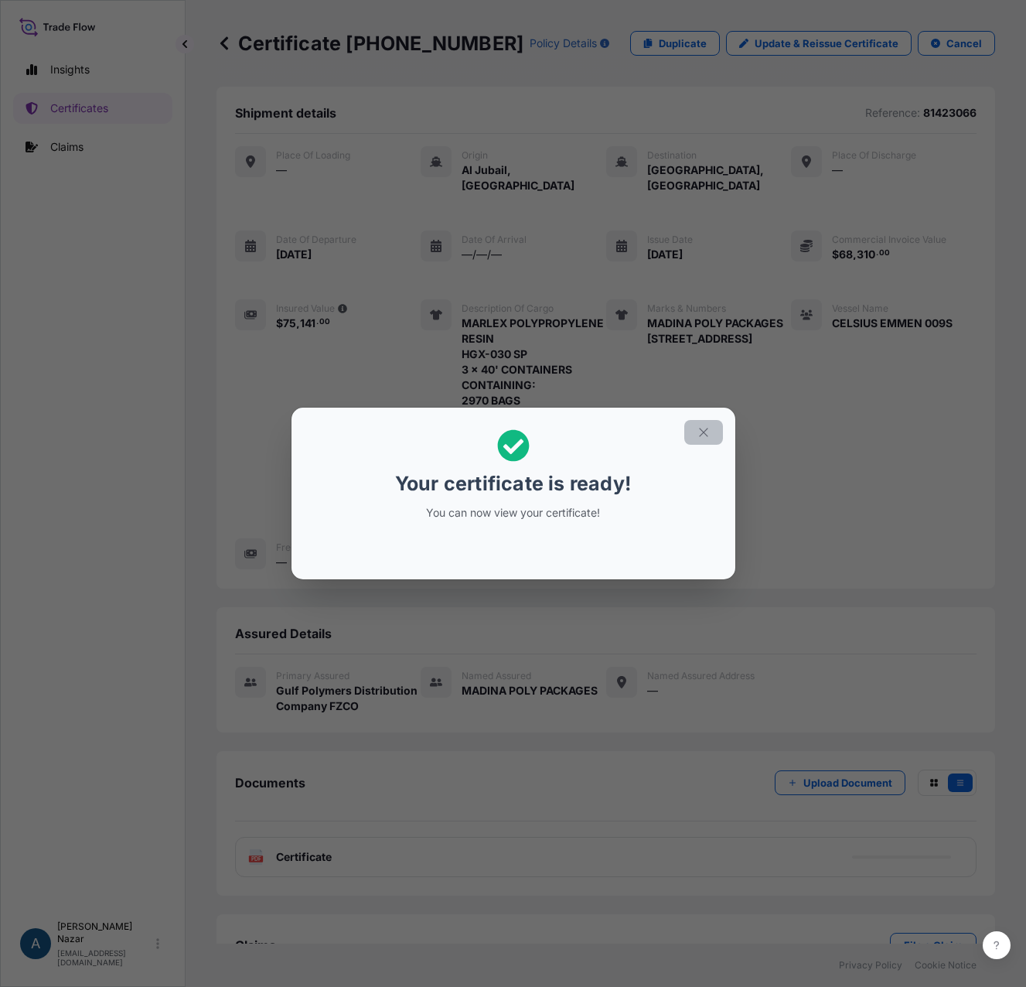
click at [704, 435] on icon "button" at bounding box center [704, 432] width 14 height 14
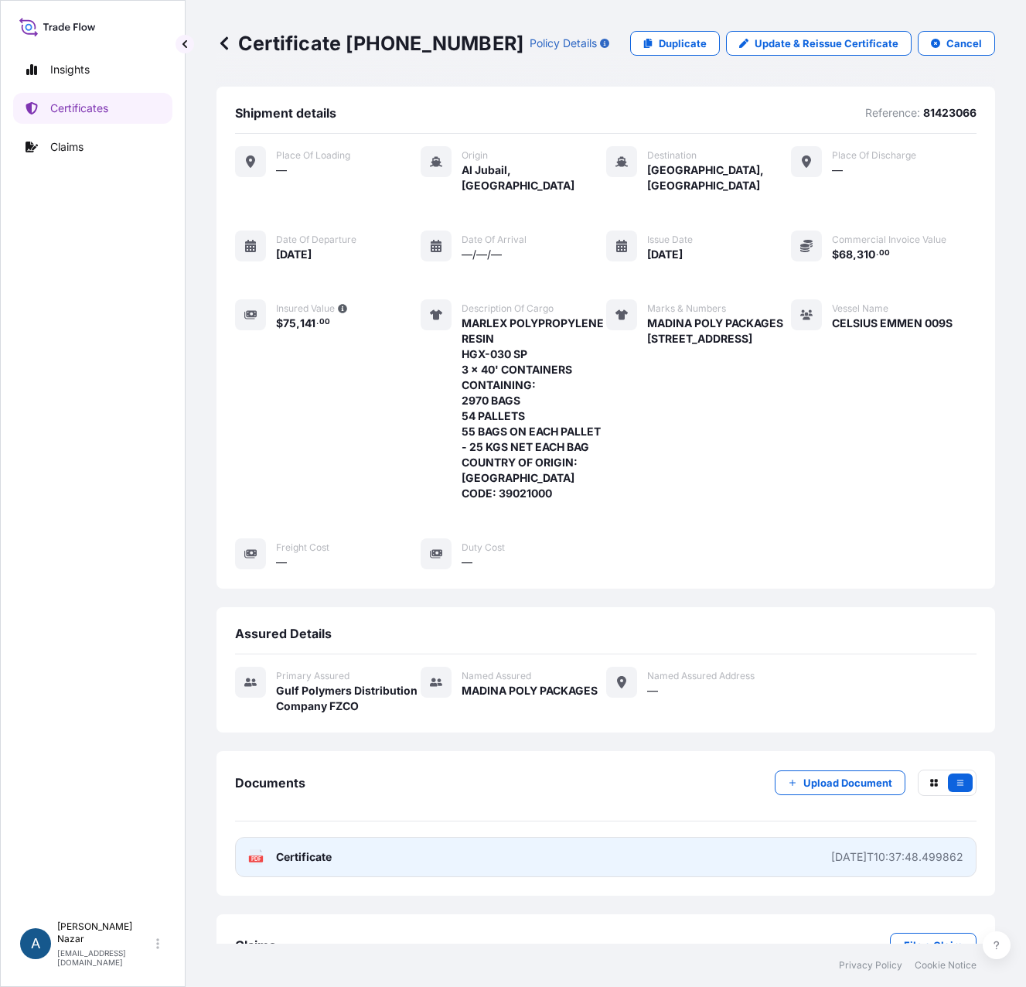
click at [312, 849] on span "Certificate" at bounding box center [304, 856] width 56 height 15
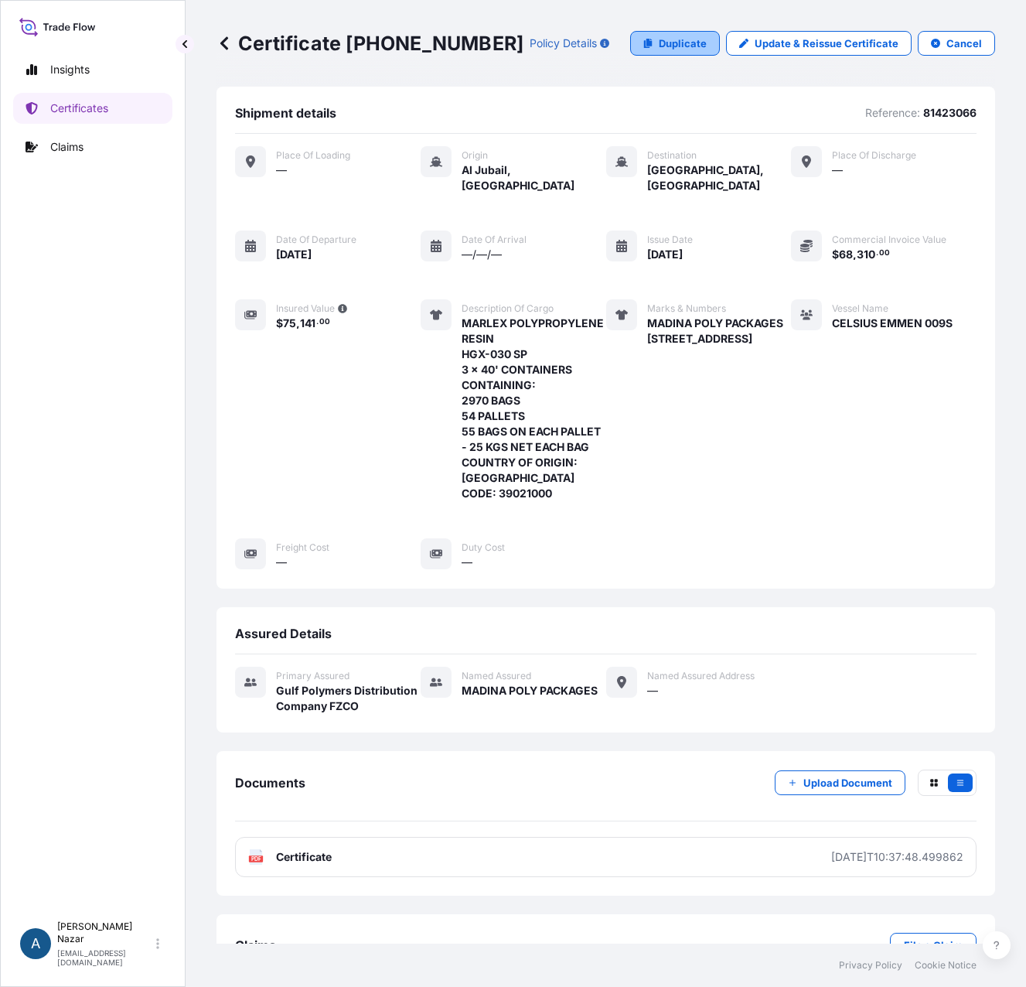
click at [670, 39] on p "Duplicate" at bounding box center [683, 43] width 48 height 15
select select "Sea"
select select "31643"
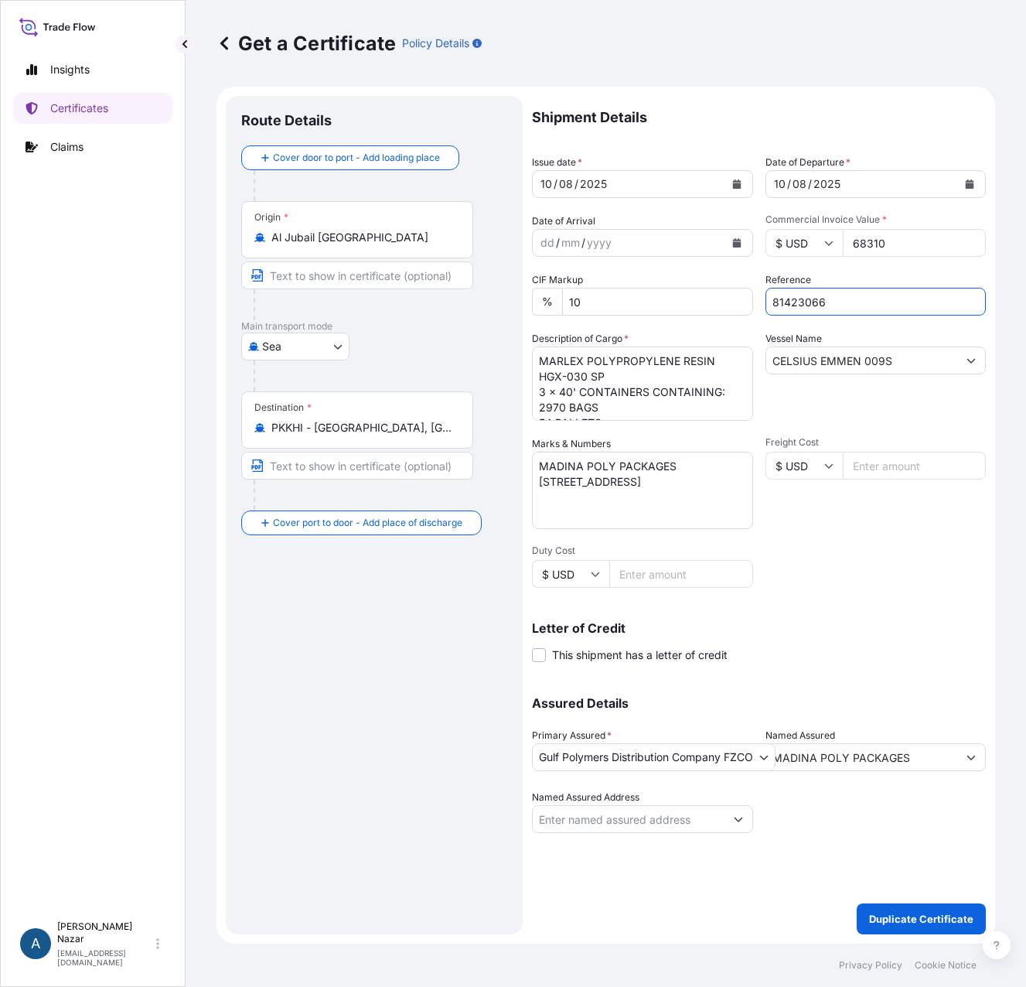
drag, startPoint x: 846, startPoint y: 305, endPoint x: 702, endPoint y: 277, distance: 146.5
click at [704, 278] on div "Shipment Details Issue date * [DATE] Date of Departure * [DATE] Date of Arrival…" at bounding box center [759, 464] width 454 height 737
paste input "15033"
type input "81415033"
drag, startPoint x: 924, startPoint y: 244, endPoint x: 829, endPoint y: 231, distance: 96.0
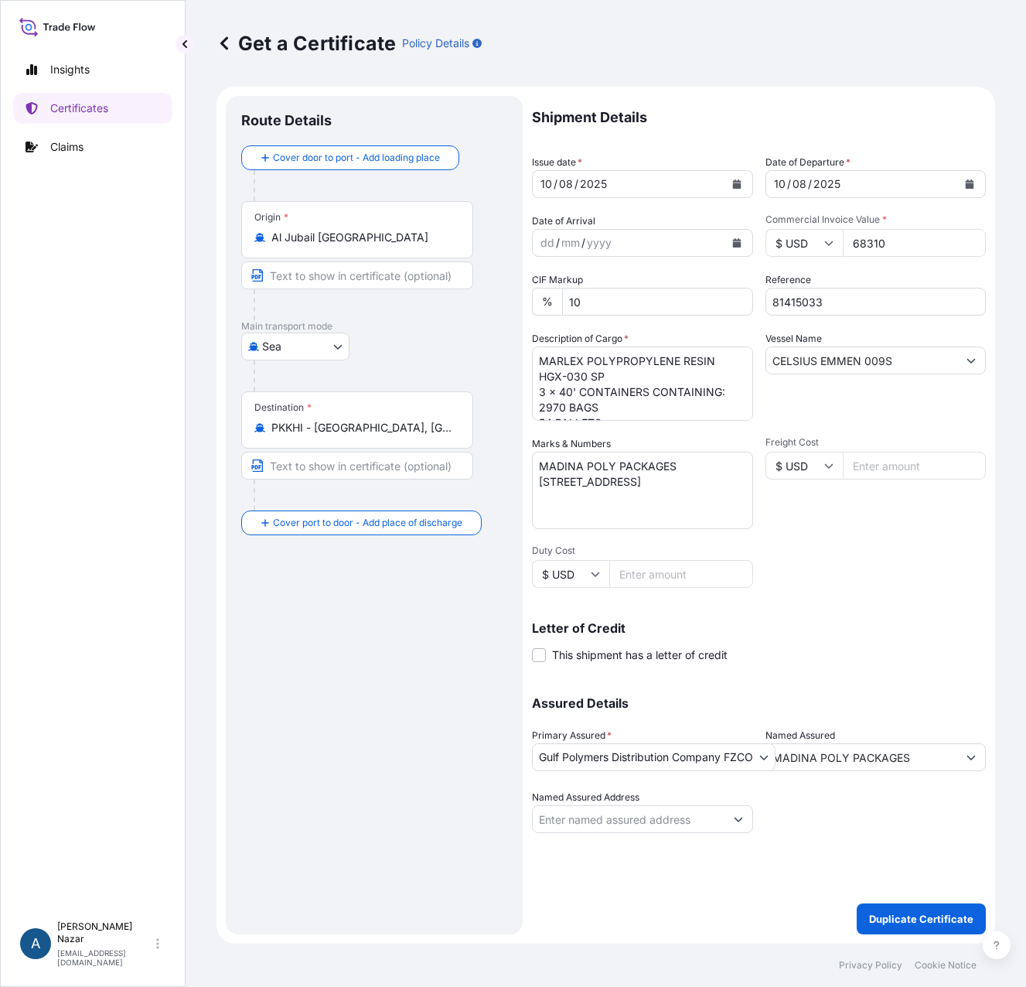
click at [829, 231] on div "$ USD 68310" at bounding box center [875, 243] width 221 height 28
paste input "91080.0"
type input "91080.00"
click at [574, 364] on textarea "MARLEX POLYPROPYLENE RESIN HGX-030 SP 3 x 40' CONTAINERS CONTAINING: 2970 BAGS …" at bounding box center [642, 383] width 221 height 74
click at [569, 391] on textarea "MARLEX POLYPROPYLENE RESIN HGX-030 SP 3 x 40' CONTAINERS CONTAINING: 2970 BAGS …" at bounding box center [642, 383] width 221 height 74
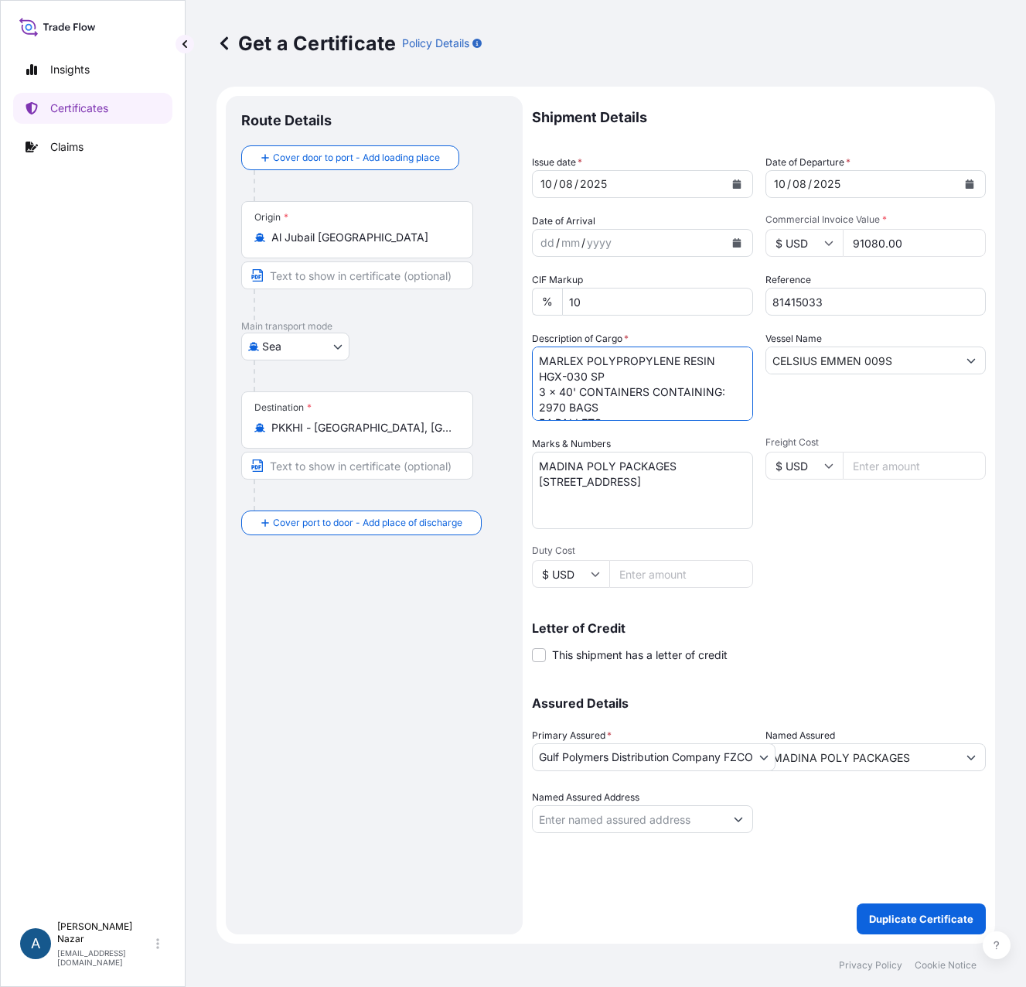
paste textarea "4 X"
click at [563, 393] on textarea "MARLEX POLYPROPYLENE RESIN HGX-030 SP 3 x 40' CONTAINERS CONTAINING: 2970 BAGS …" at bounding box center [642, 383] width 221 height 74
paste textarea "NET WEIGHT : 99.00 MT GROSS WEIGHT : 101.376 MT 990 BAGS PER CONTAINER TOTAL BA…"
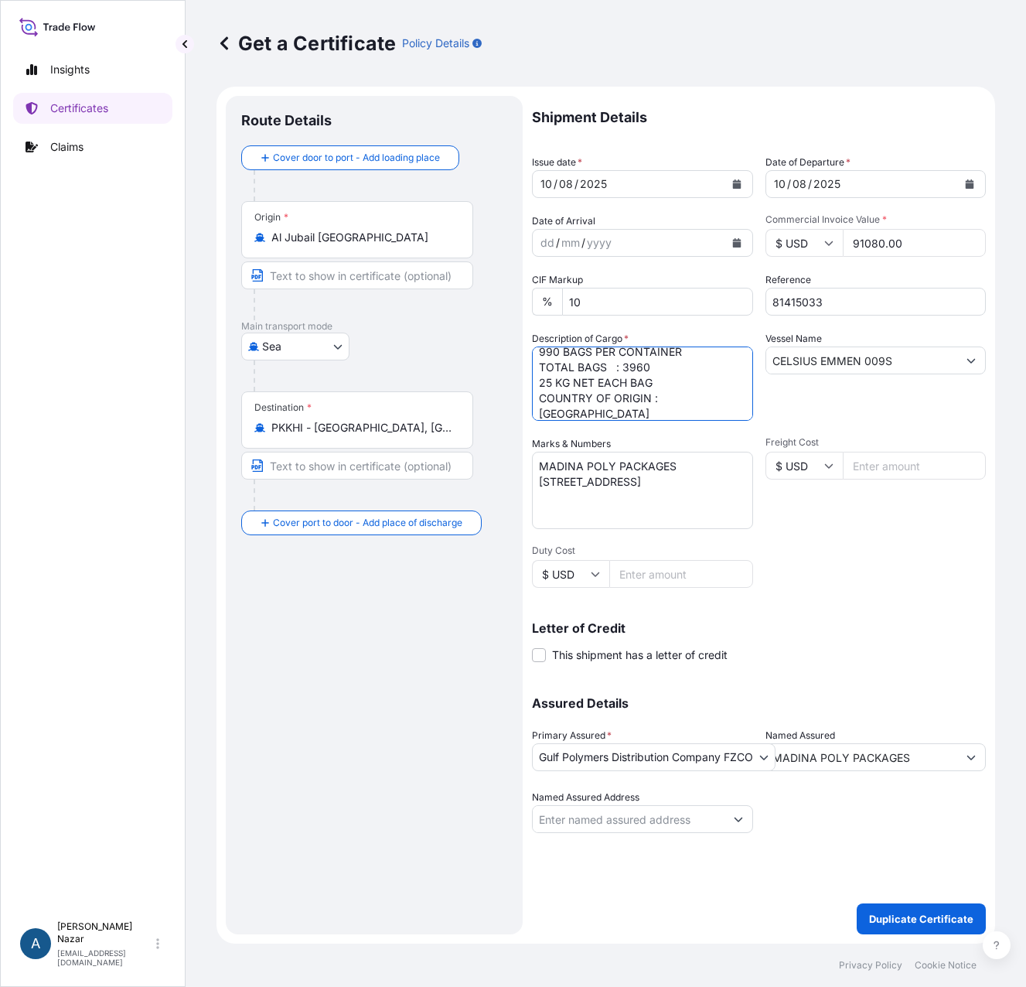
type textarea "MARLEX POLYPROPYLENE RESIN HGX-030 SP 4 X 40' CONTAINERS CONTAINING: NET WEIGHT…"
click at [560, 462] on textarea "MADINA POLY PACKAGES [STREET_ADDRESS]" at bounding box center [642, 490] width 221 height 77
paste textarea "[PERSON_NAME] (SMC-PRIVATE) LIMITED OFFICE [STREET_ADDRESS][PERSON_NAME][DATE]."
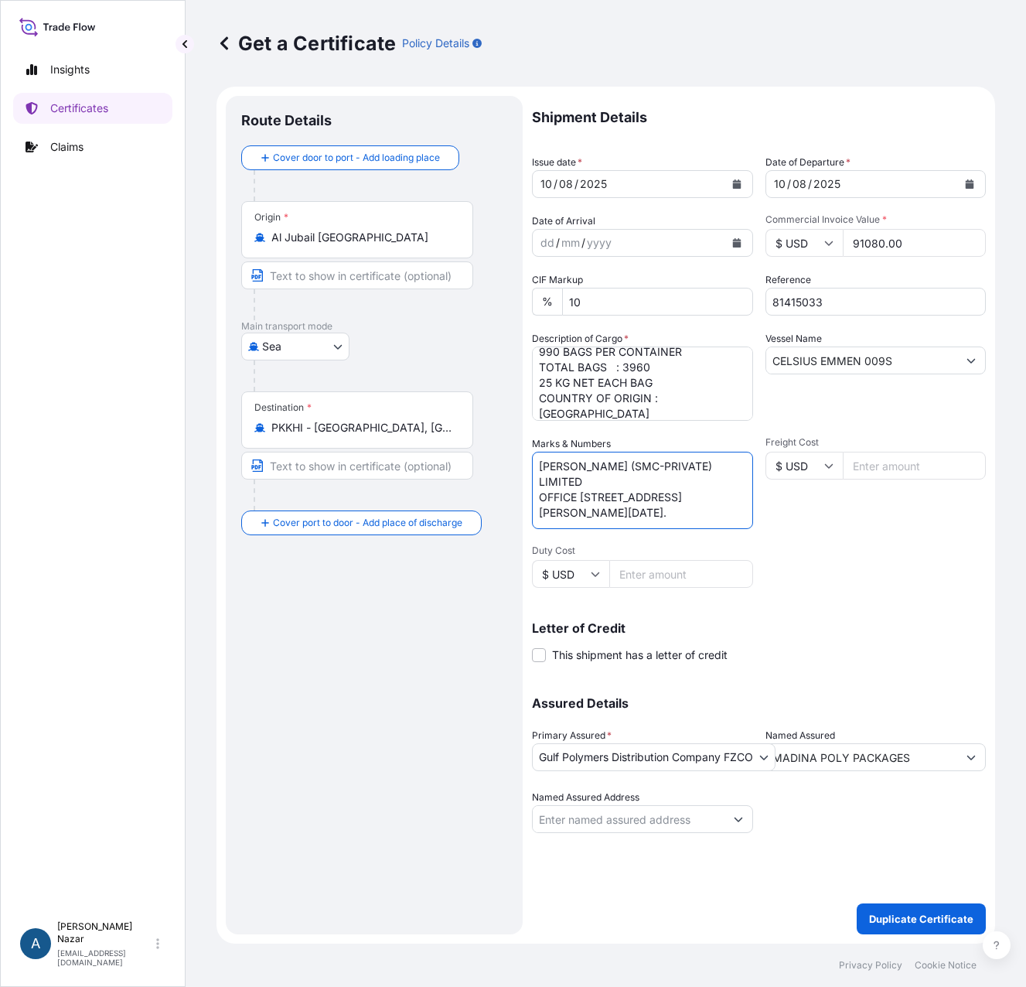
type textarea "[PERSON_NAME] (SMC-PRIVATE) LIMITED OFFICE [STREET_ADDRESS][PERSON_NAME][DATE]."
click at [829, 758] on input "MADINA POLY PACKAGES" at bounding box center [862, 757] width 192 height 28
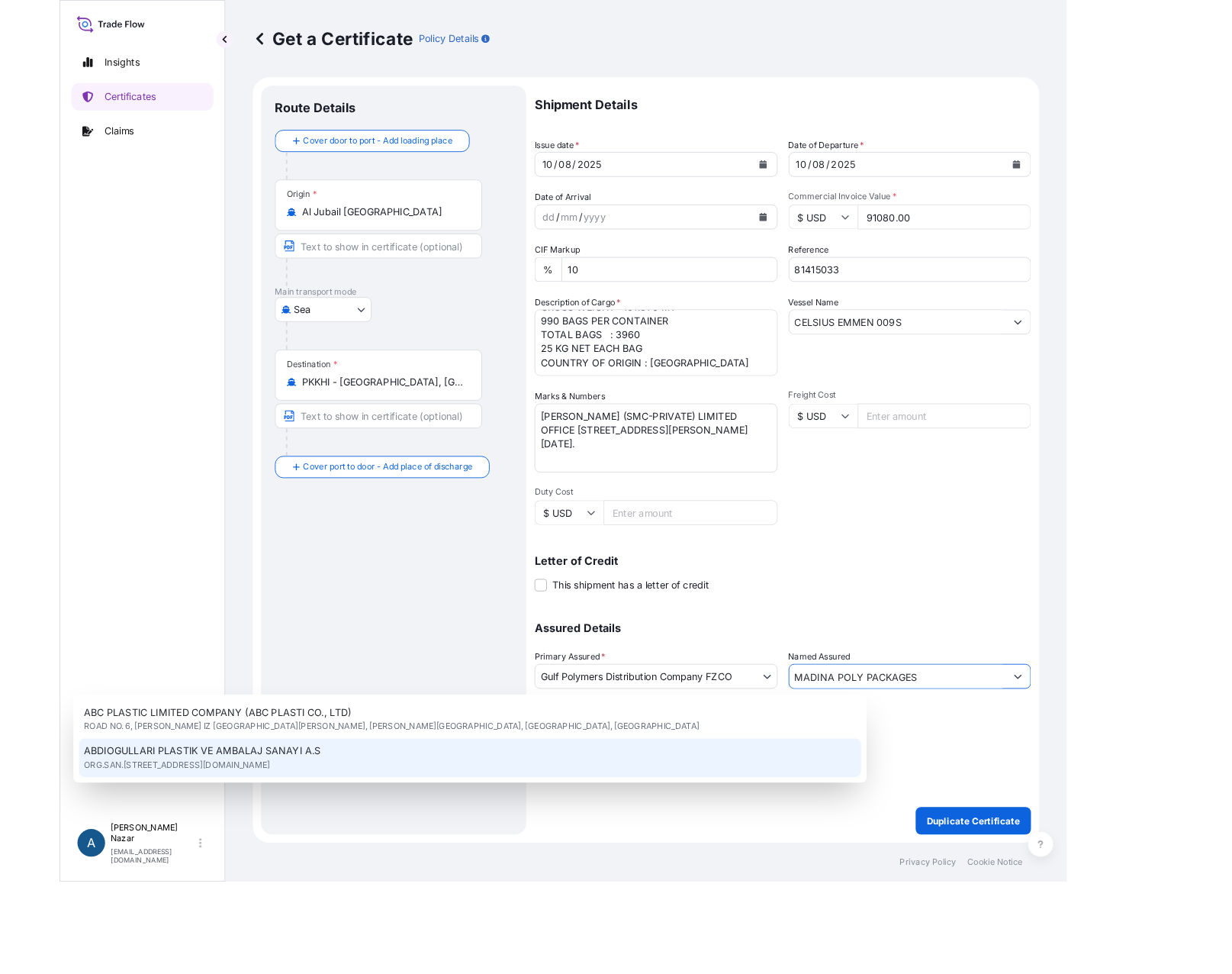
scroll to position [78, 0]
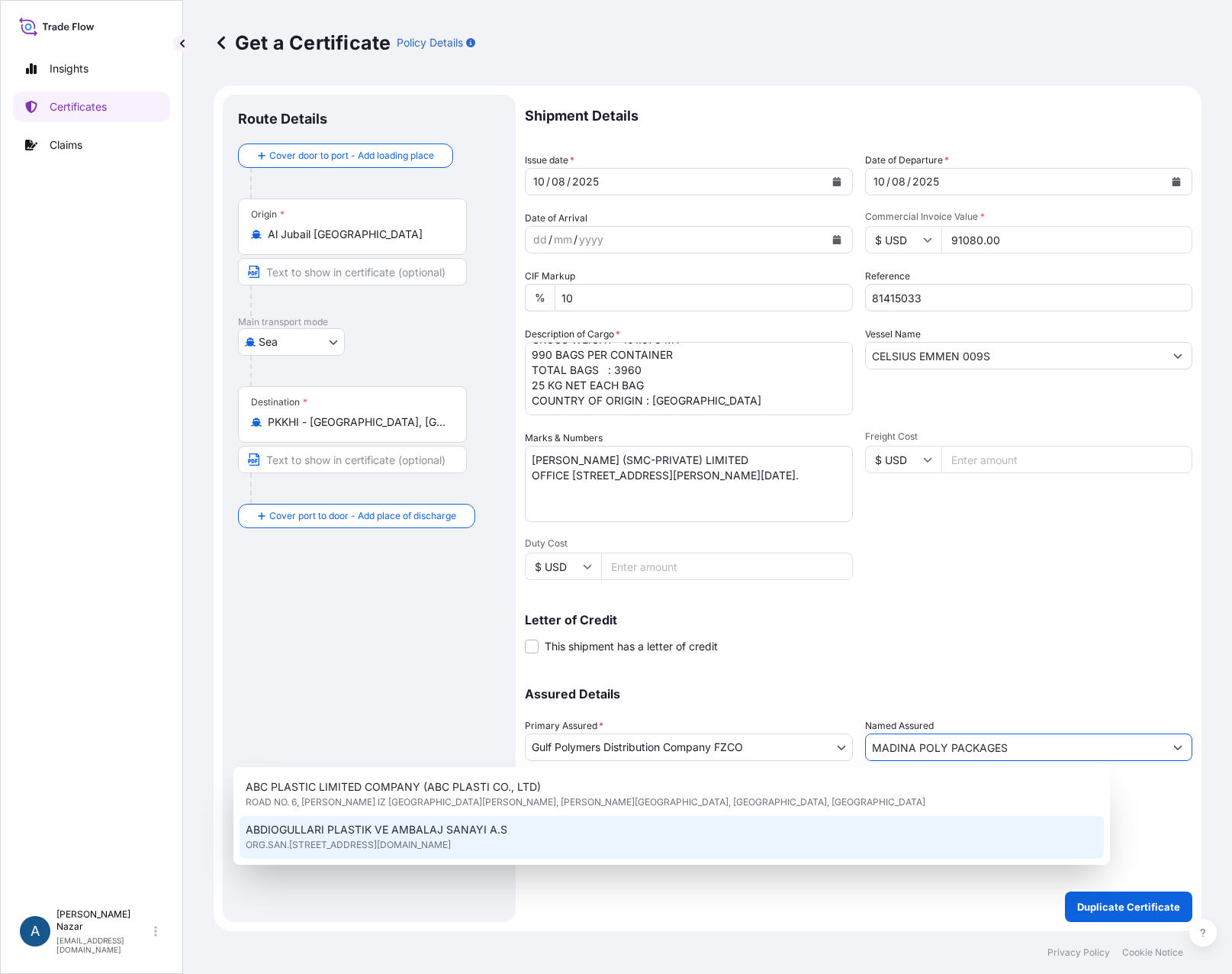
drag, startPoint x: 1032, startPoint y: 741, endPoint x: 698, endPoint y: 703, distance: 336.2
click at [698, 703] on div "Assured Details Primary Assured * Gulf Polymers Distribution Company FZCO Saudi…" at bounding box center [858, 745] width 668 height 153
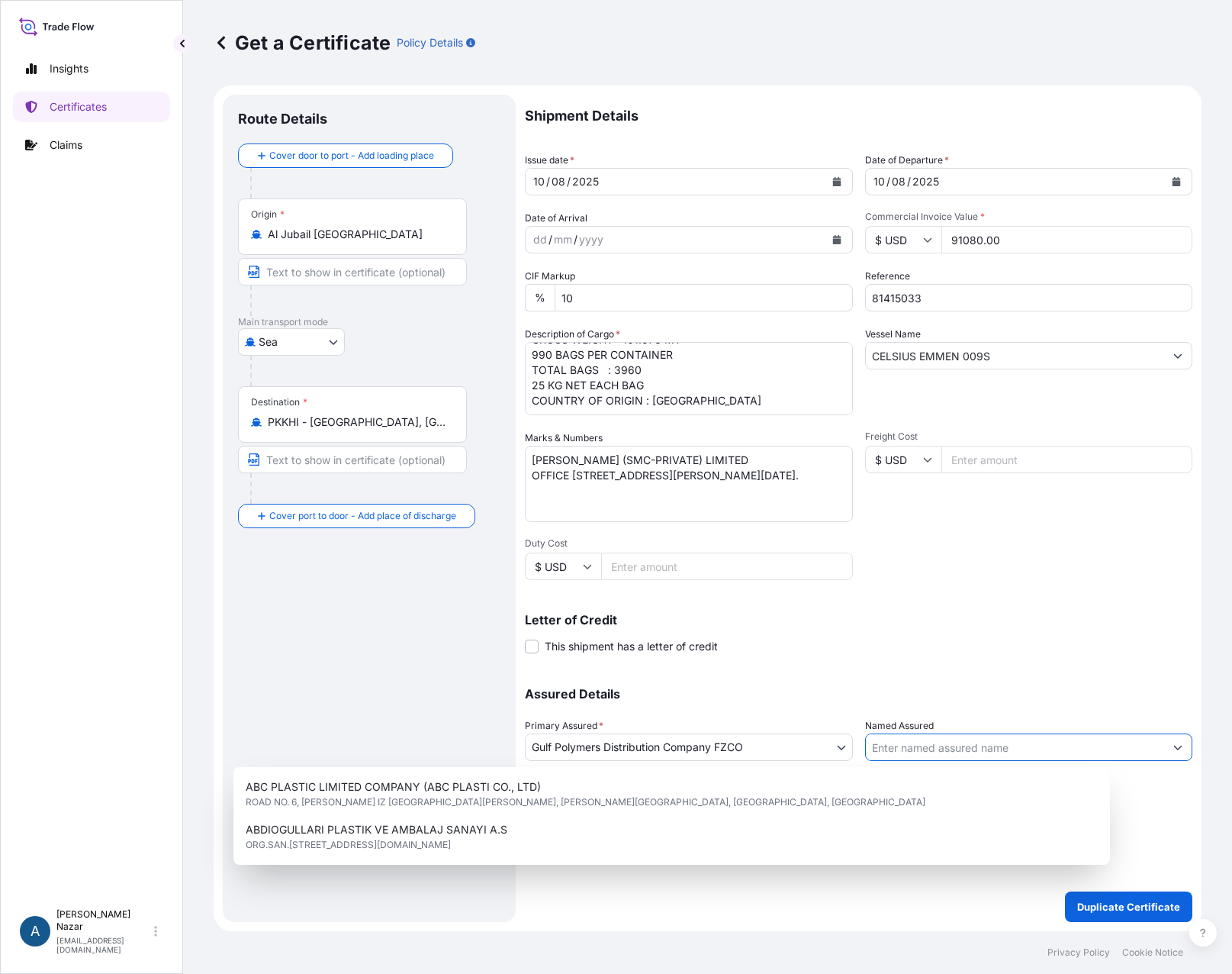
paste input "[PERSON_NAME] (SMC-PRIVATE) LIMITED"
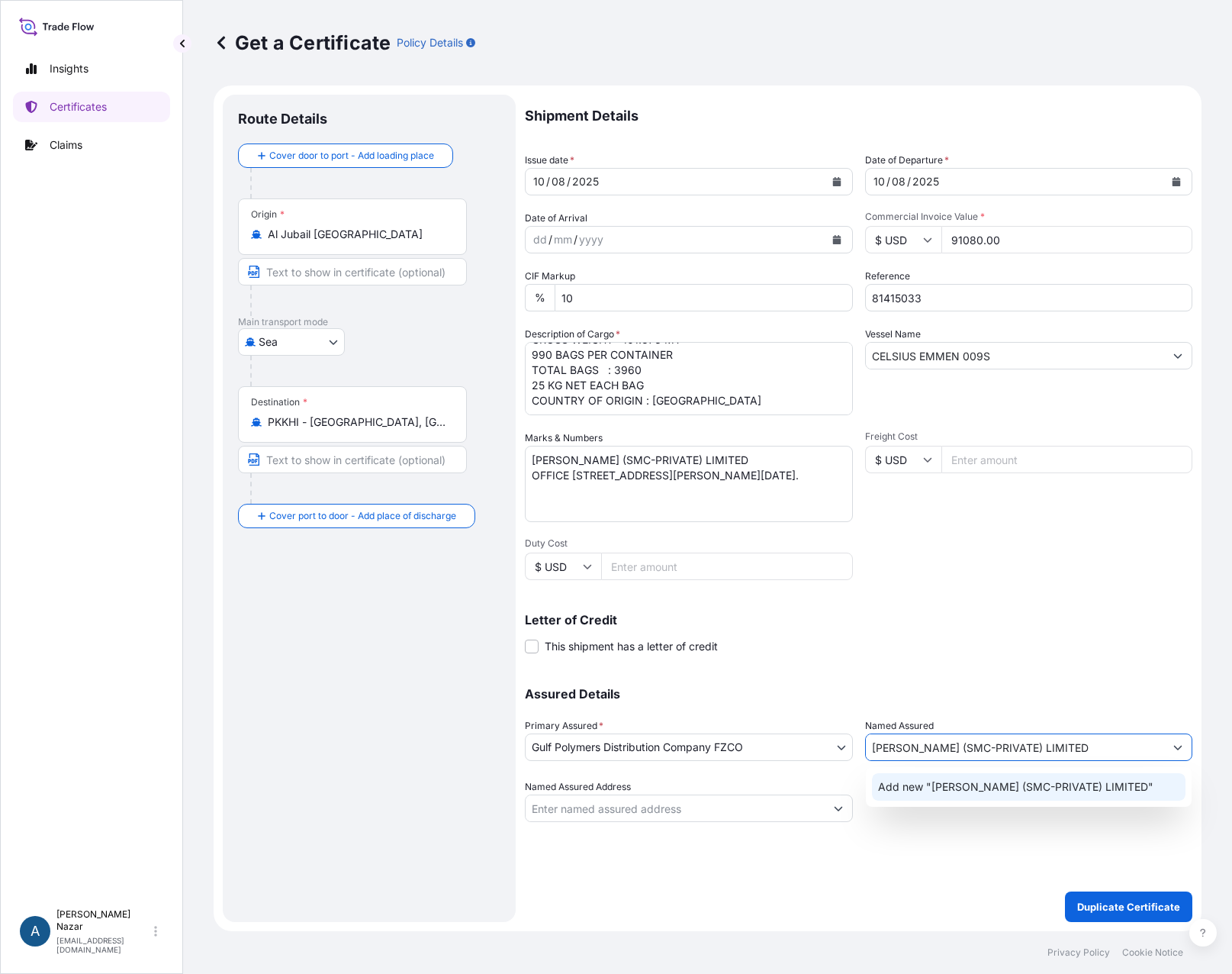
click at [970, 789] on span "Add new "[PERSON_NAME] (SMC-PRIVATE) LIMITED"" at bounding box center [1015, 786] width 275 height 15
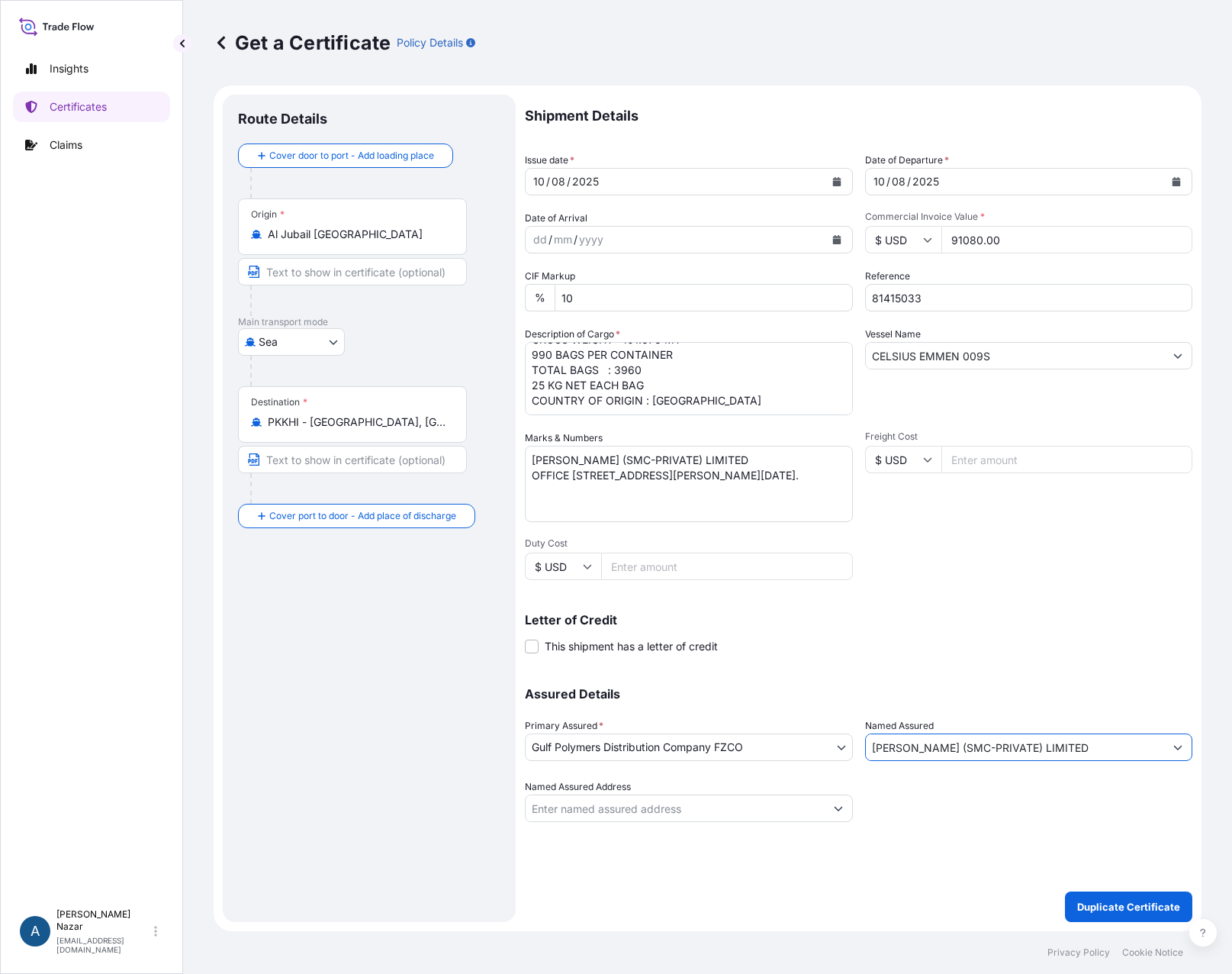
type input "[PERSON_NAME] (SMC-PRIVATE) LIMITED"
drag, startPoint x: 929, startPoint y: 305, endPoint x: 671, endPoint y: 281, distance: 259.1
click at [671, 281] on div "Shipment Details Issue date * [DATE] Date of Departure * [DATE] Date of Arrival…" at bounding box center [858, 458] width 668 height 727
click at [1011, 905] on p "Duplicate Certificate" at bounding box center [1128, 906] width 103 height 15
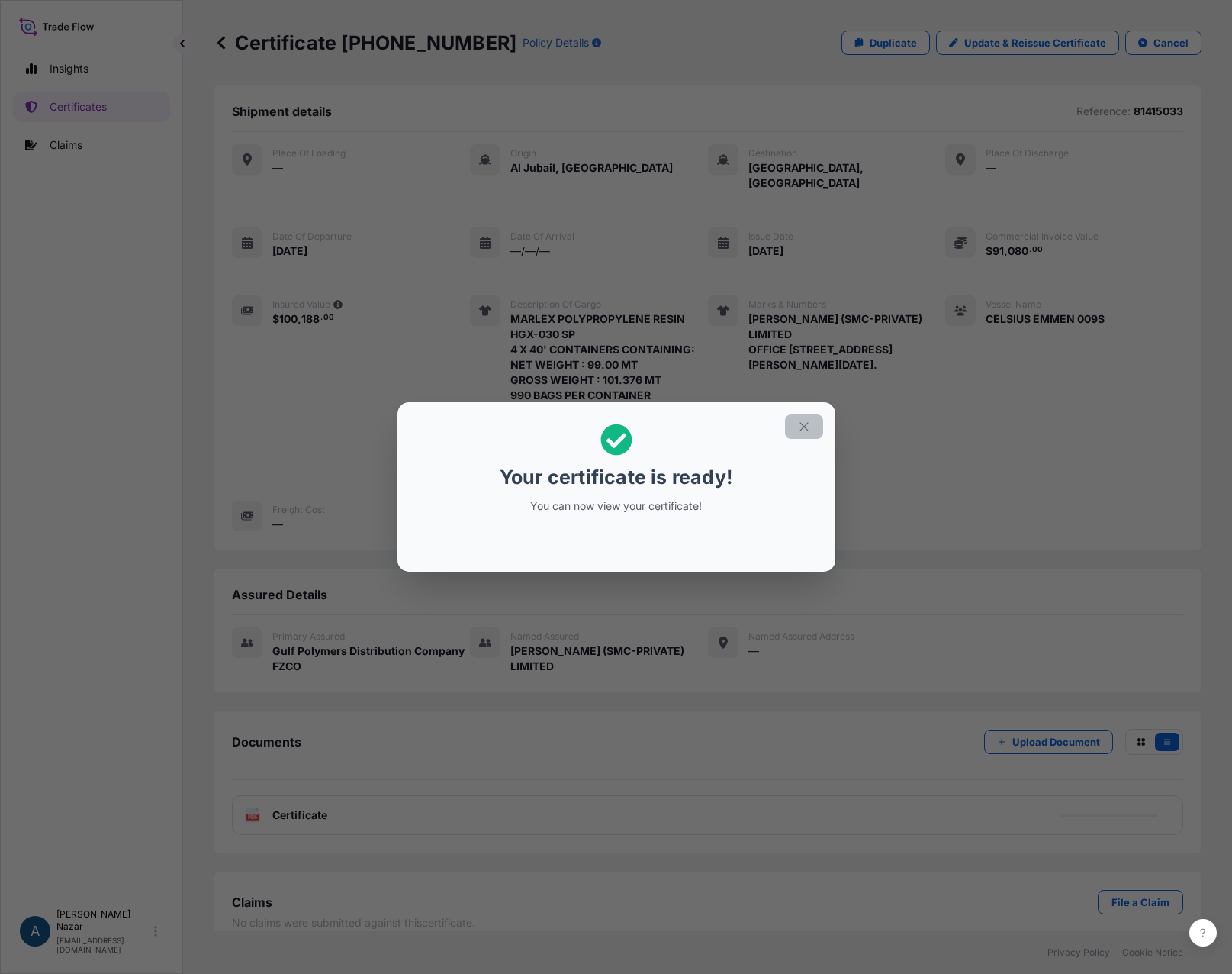
click at [809, 430] on icon "button" at bounding box center [804, 426] width 14 height 14
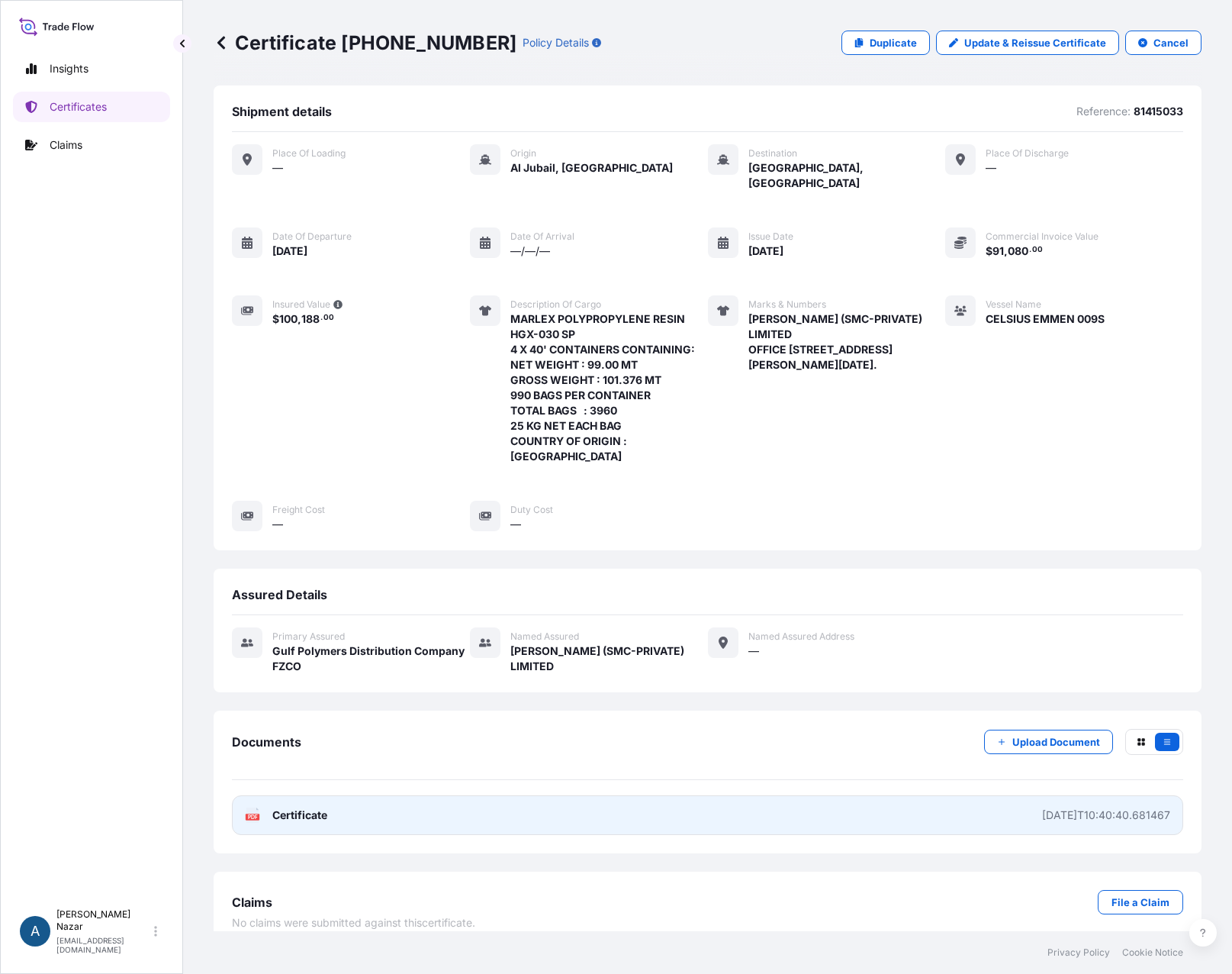
click at [304, 807] on span "Certificate" at bounding box center [300, 814] width 55 height 15
